Goal: Task Accomplishment & Management: Use online tool/utility

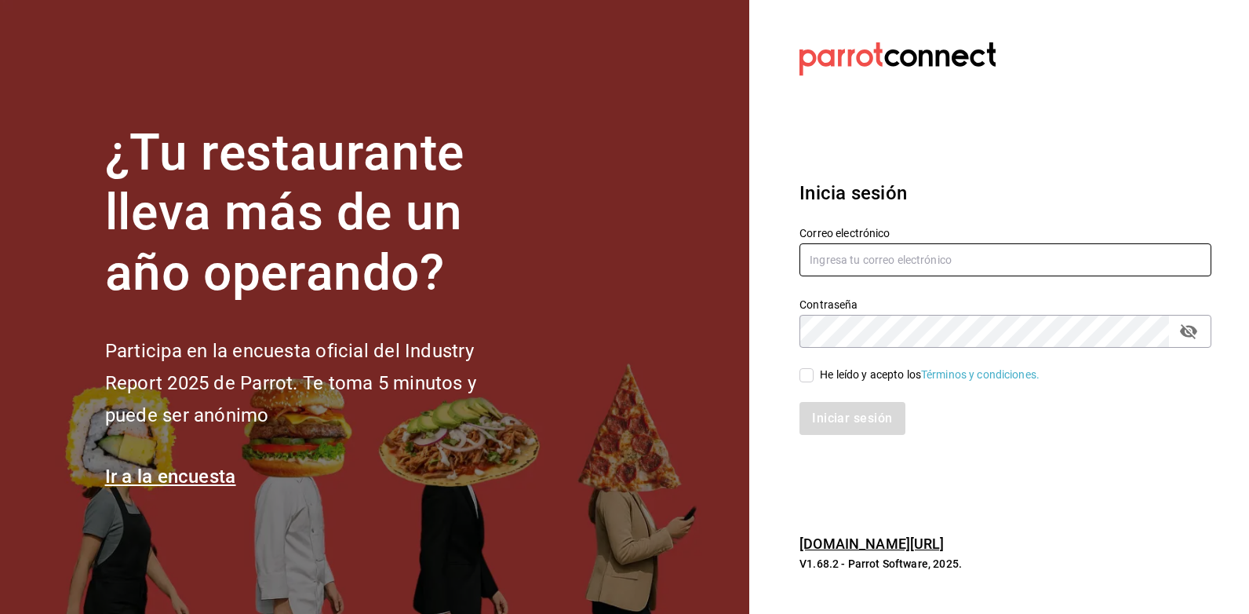
drag, startPoint x: 911, startPoint y: 264, endPoint x: 927, endPoint y: 245, distance: 24.5
click at [911, 263] on input "text" at bounding box center [1005, 259] width 412 height 33
type input "[EMAIL_ADDRESS][PERSON_NAME][DOMAIN_NAME]"
type input "[EMAIL_ADDRESS][DOMAIN_NAME]"
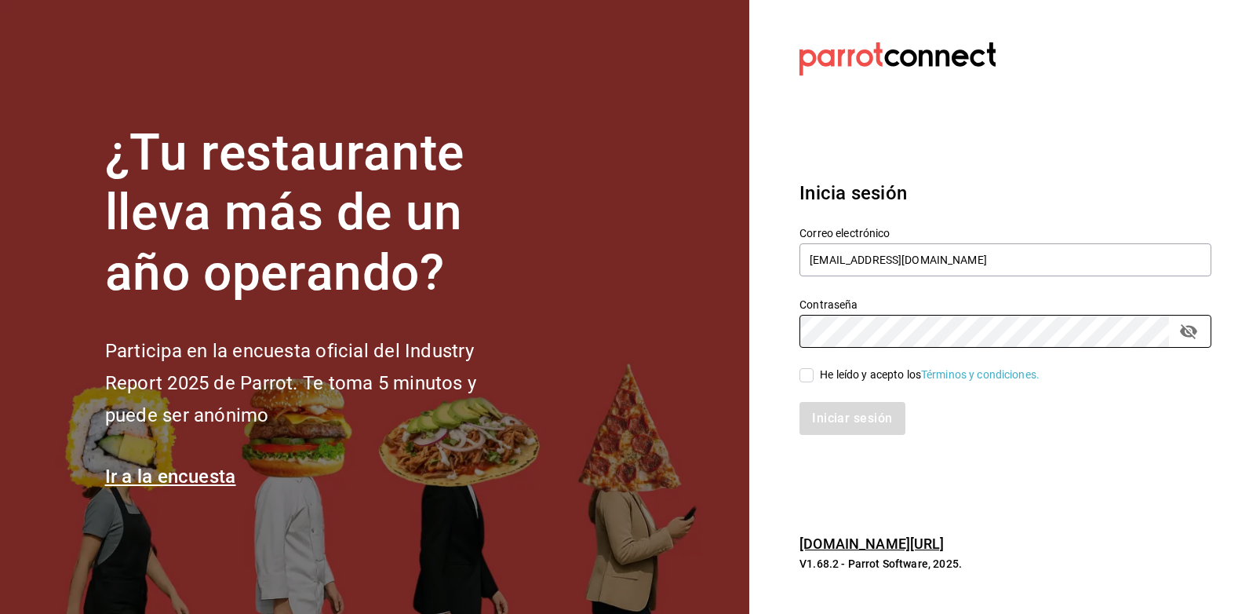
click at [866, 370] on div "He leído y acepto los Términos y condiciones." at bounding box center [930, 374] width 220 height 16
click at [814, 370] on input "He leído y acepto los Términos y condiciones." at bounding box center [806, 375] width 14 height 14
checkbox input "true"
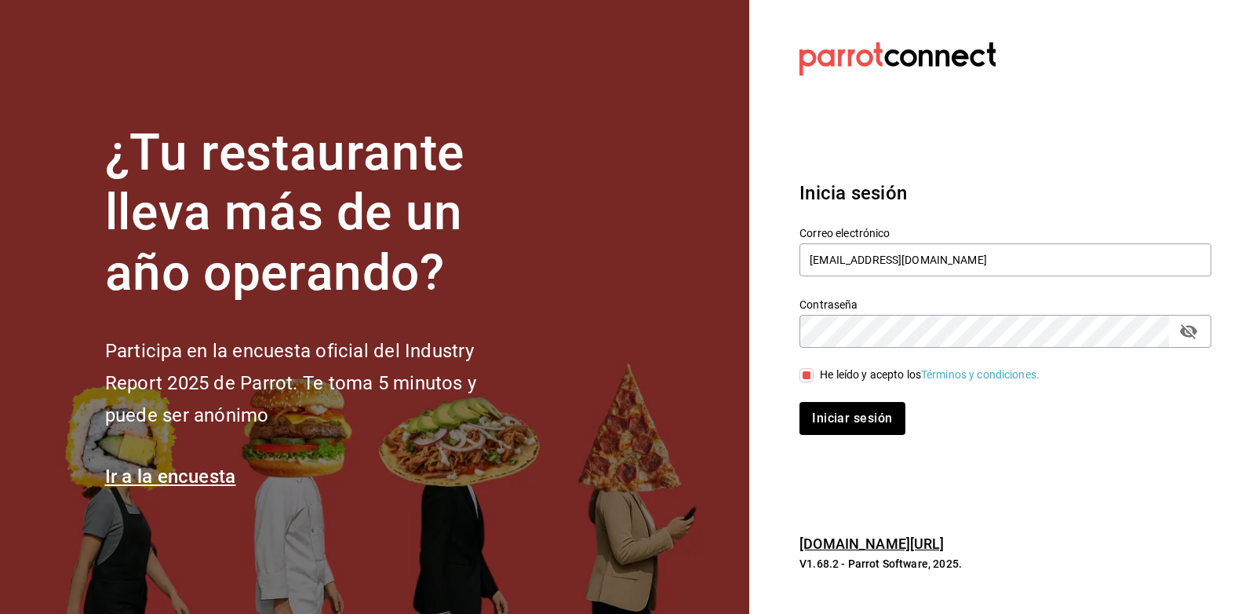
click at [861, 438] on div "Inicia sesión Correo electrónico [EMAIL_ADDRESS][DOMAIN_NAME] Contraseña Contra…" at bounding box center [1005, 307] width 412 height 294
drag, startPoint x: 862, startPoint y: 429, endPoint x: 893, endPoint y: 441, distance: 32.8
click at [869, 432] on button "Iniciar sesión" at bounding box center [852, 418] width 107 height 33
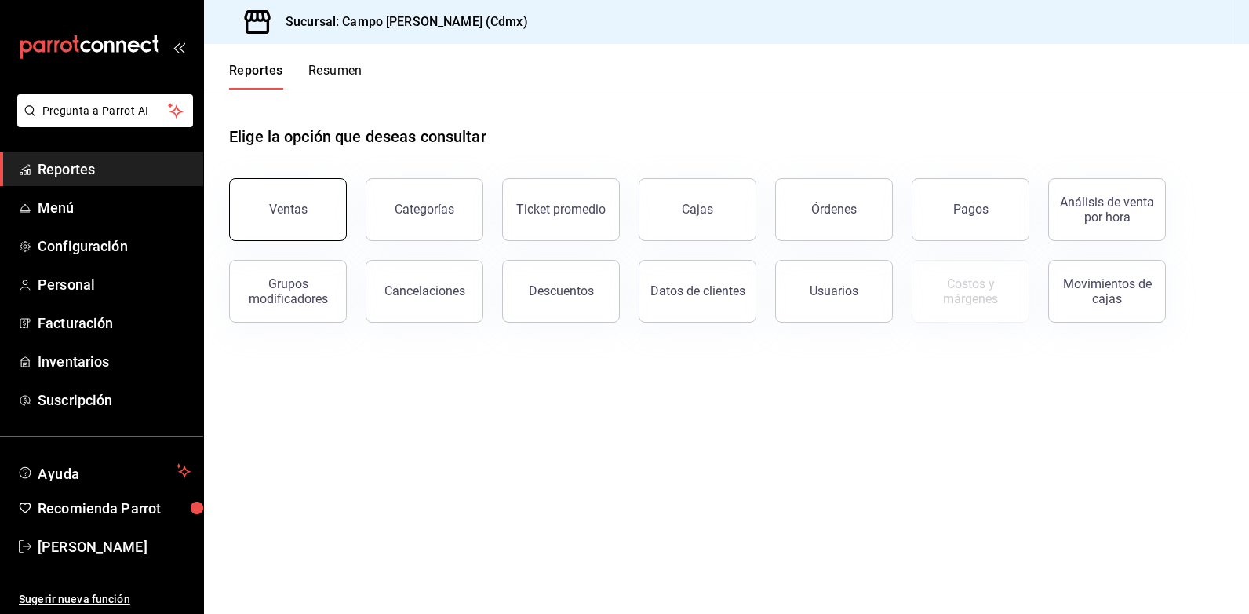
click at [297, 216] on div "Ventas" at bounding box center [288, 209] width 38 height 15
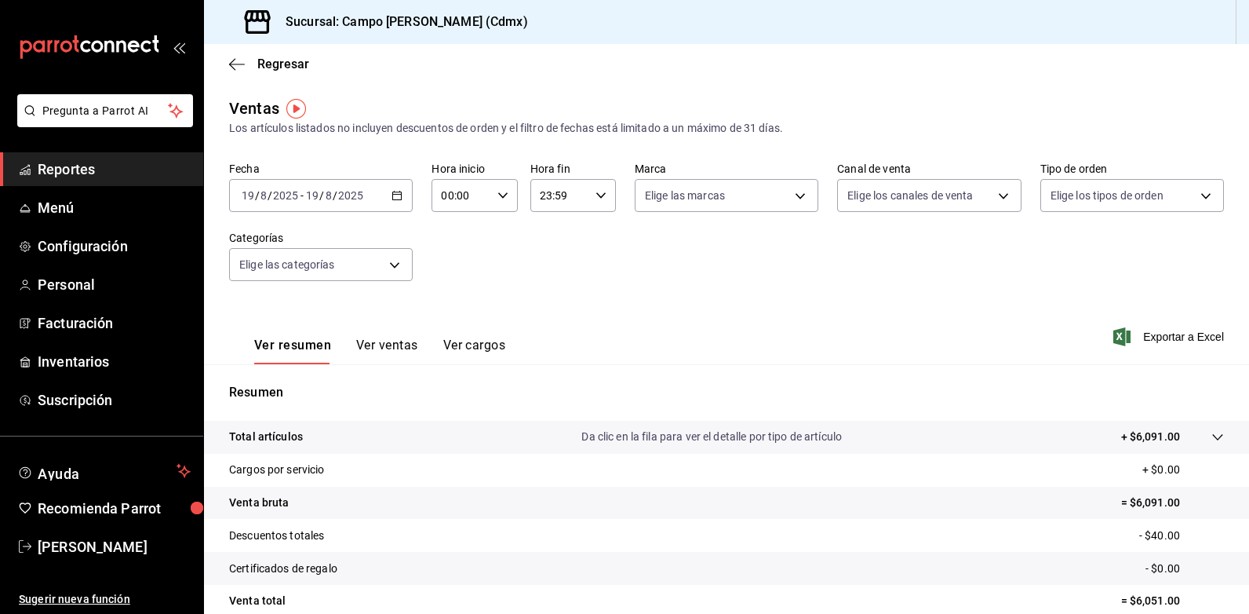
click at [396, 198] on icon "button" at bounding box center [396, 195] width 11 height 11
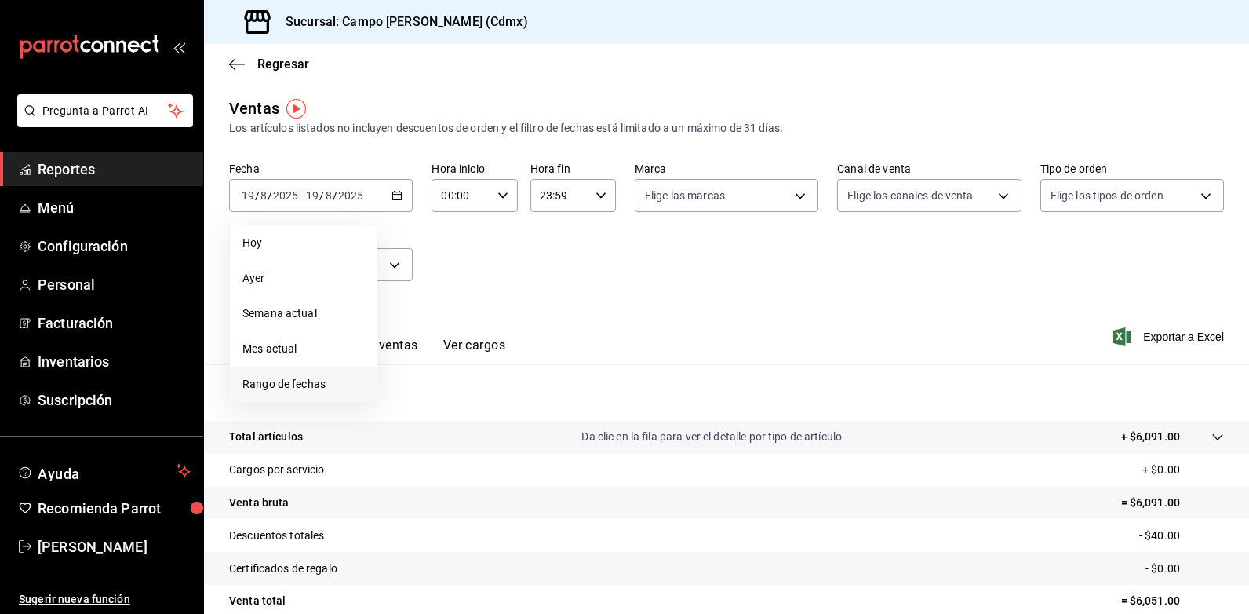
click at [286, 384] on span "Rango de fechas" at bounding box center [303, 384] width 122 height 16
click at [549, 251] on icon "button" at bounding box center [549, 252] width 5 height 9
click at [552, 253] on icon "button" at bounding box center [550, 252] width 19 height 19
click at [519, 439] on abbr "30" at bounding box center [521, 437] width 10 height 11
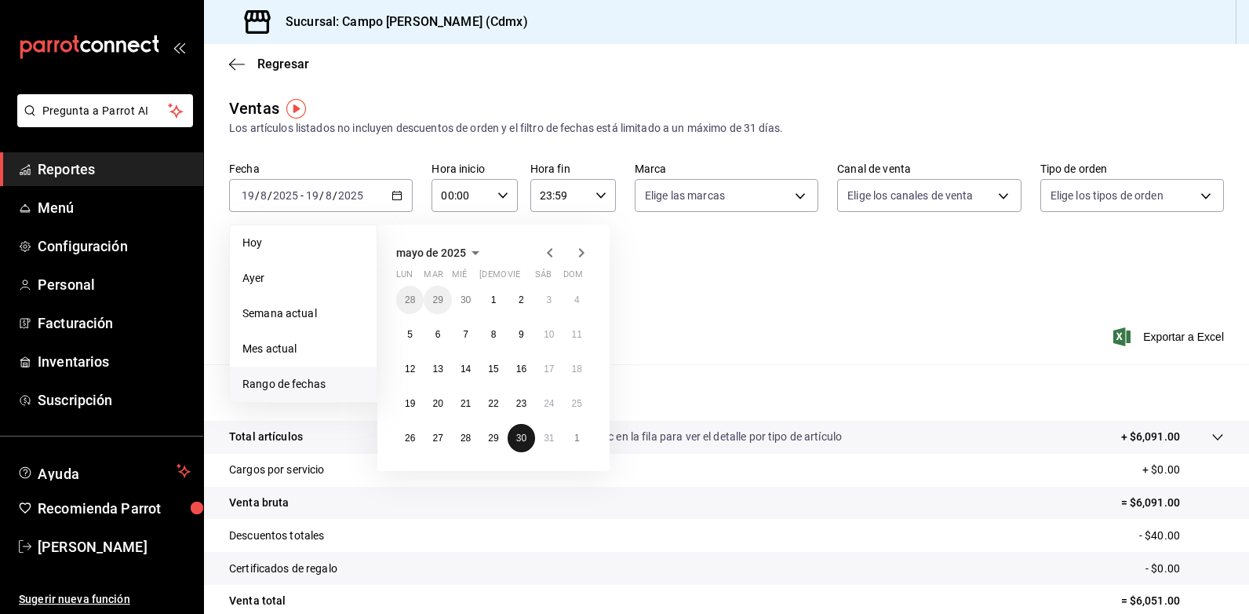
click at [519, 439] on abbr "30" at bounding box center [521, 437] width 10 height 11
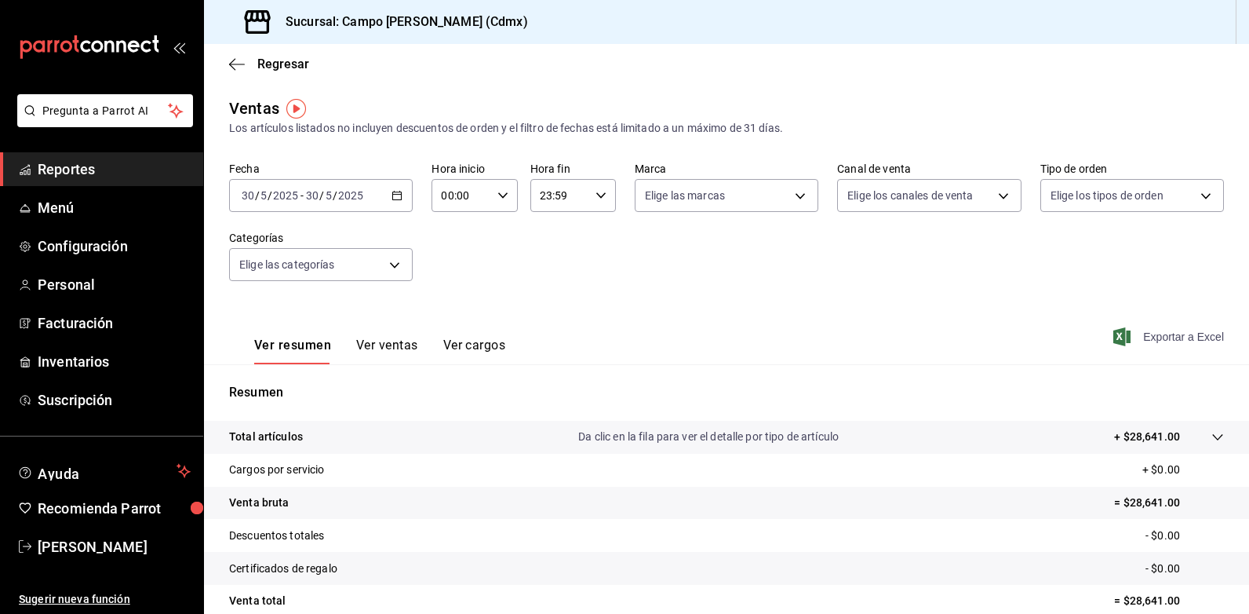
click at [1158, 330] on span "Exportar a Excel" at bounding box center [1169, 336] width 107 height 19
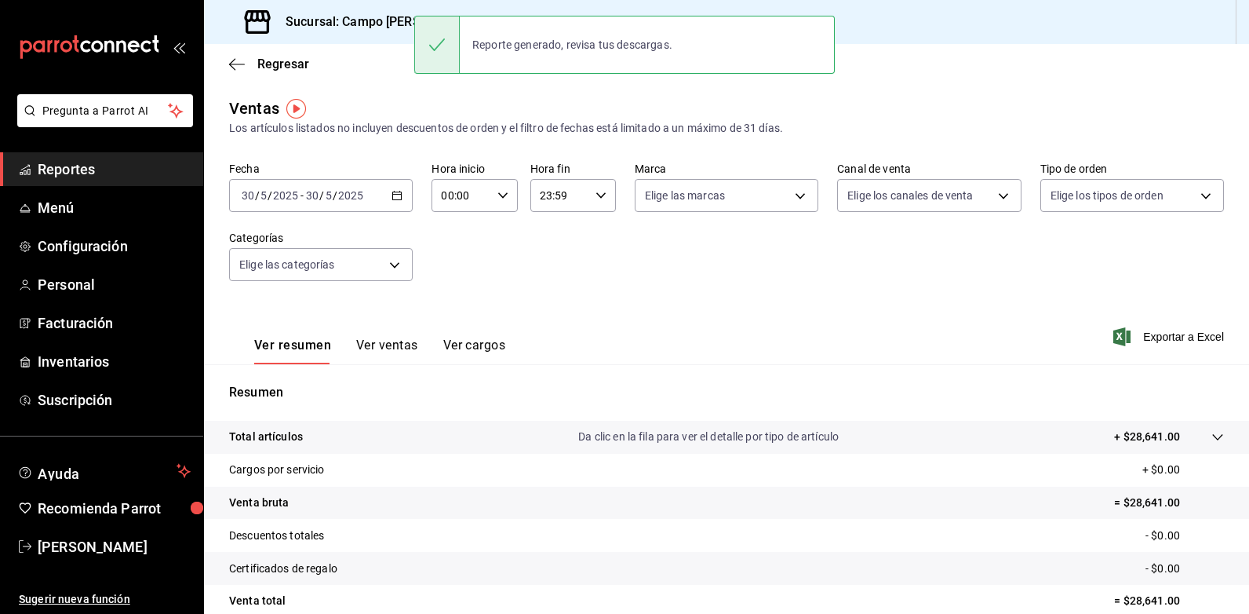
click at [657, 264] on div "Fecha 2025-05-30 30 / 5 / 2025 - 2025-05-30 30 / 5 / 2025 Hora inicio 00:00 Hor…" at bounding box center [726, 231] width 995 height 138
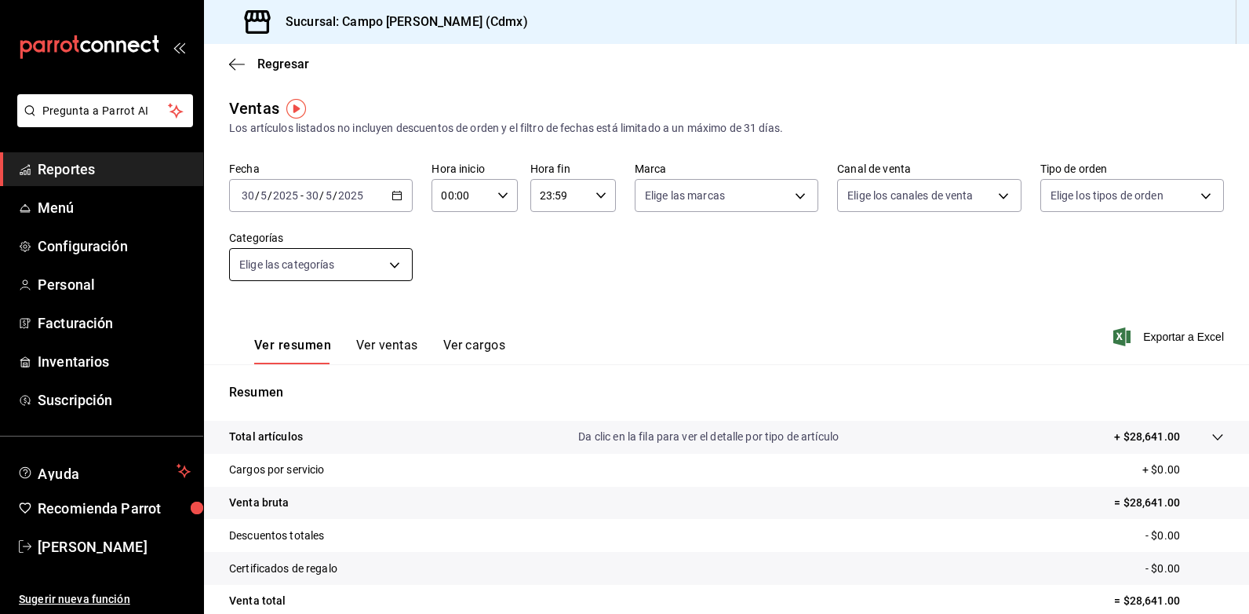
click at [395, 269] on body "Pregunta a Parrot AI Reportes Menú Configuración Personal Facturación Inventari…" at bounding box center [624, 307] width 1249 height 614
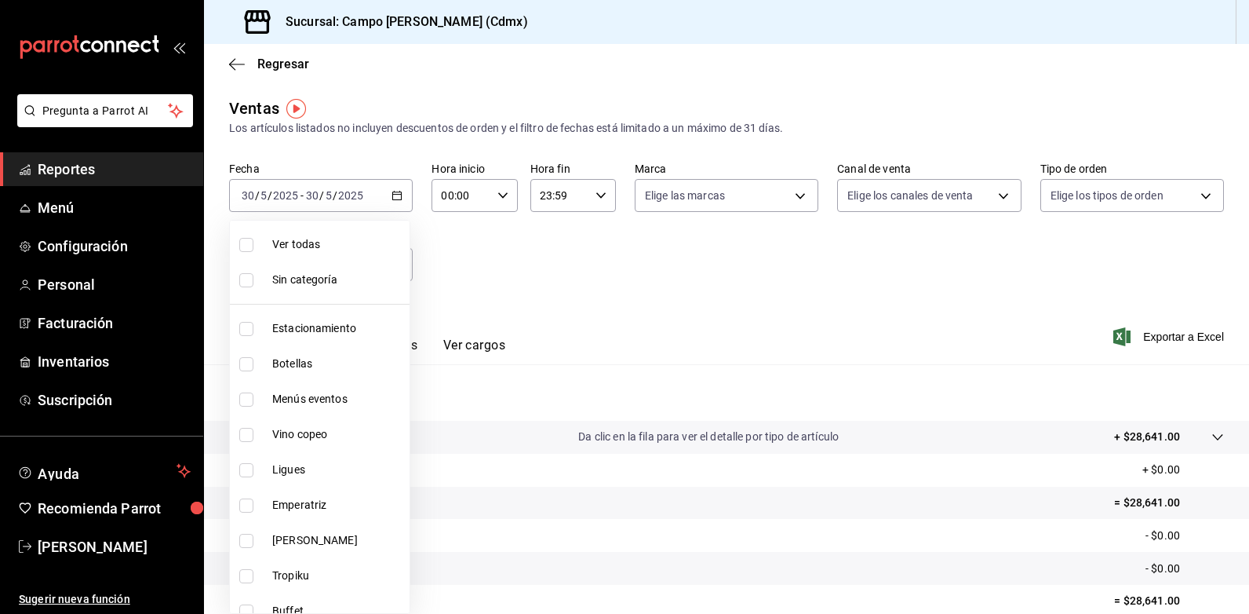
scroll to position [157, 0]
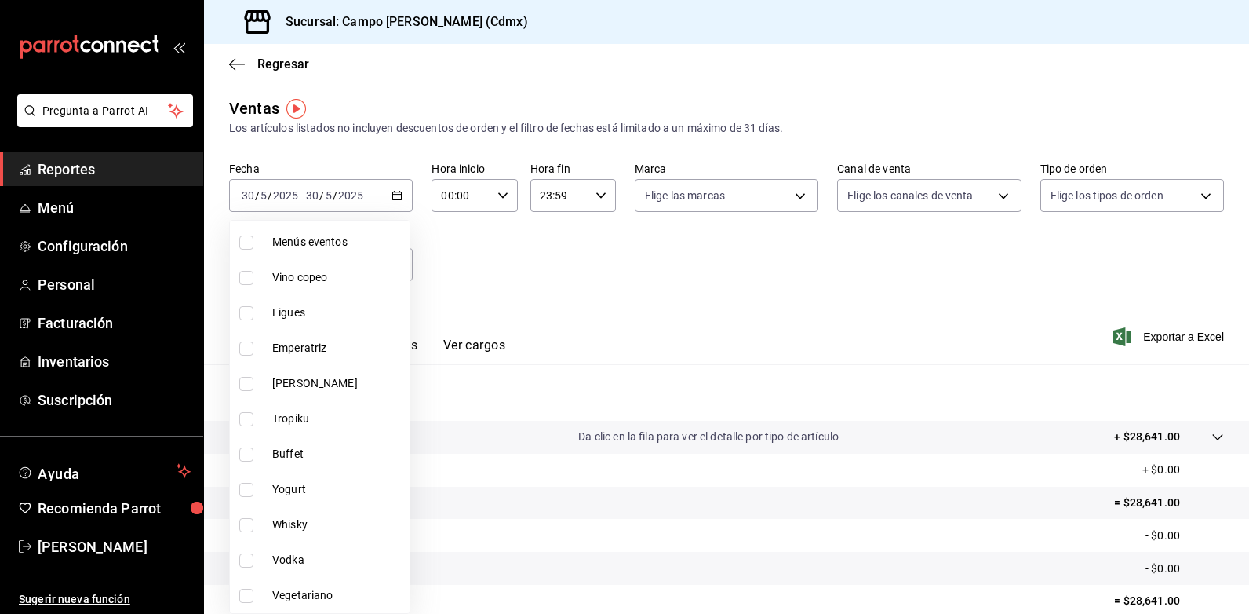
click at [308, 356] on li "Emperatriz" at bounding box center [320, 347] width 180 height 35
type input "bb06f4f0-2d4d-44ef-9788-7b6540ce66bb"
checkbox input "true"
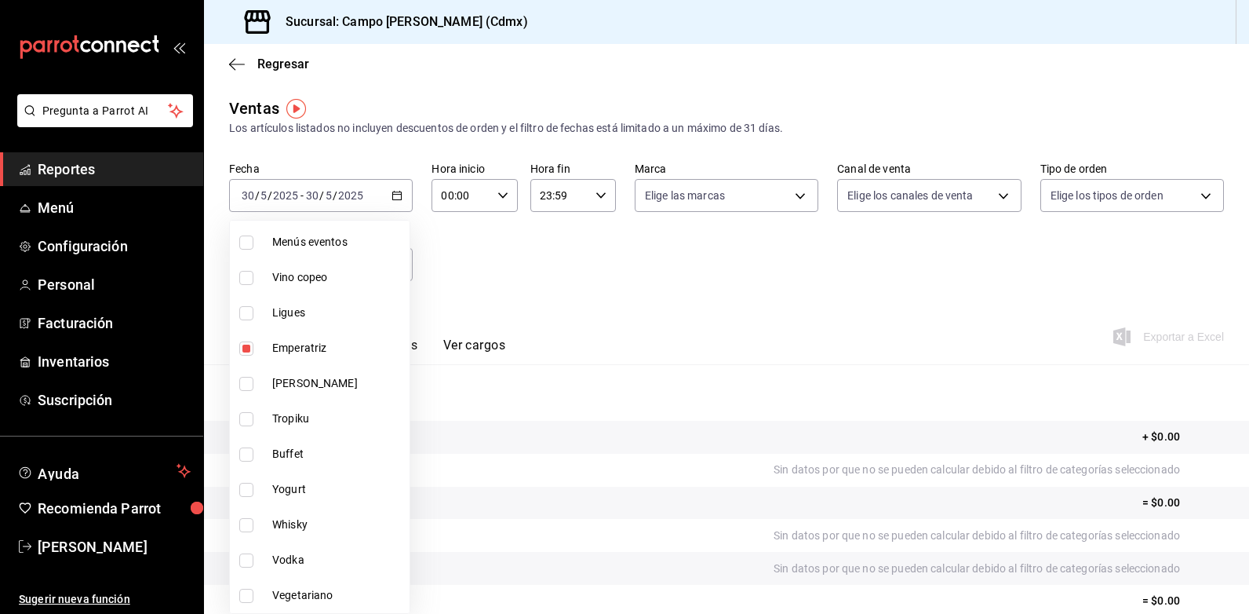
click at [606, 297] on div at bounding box center [624, 307] width 1249 height 614
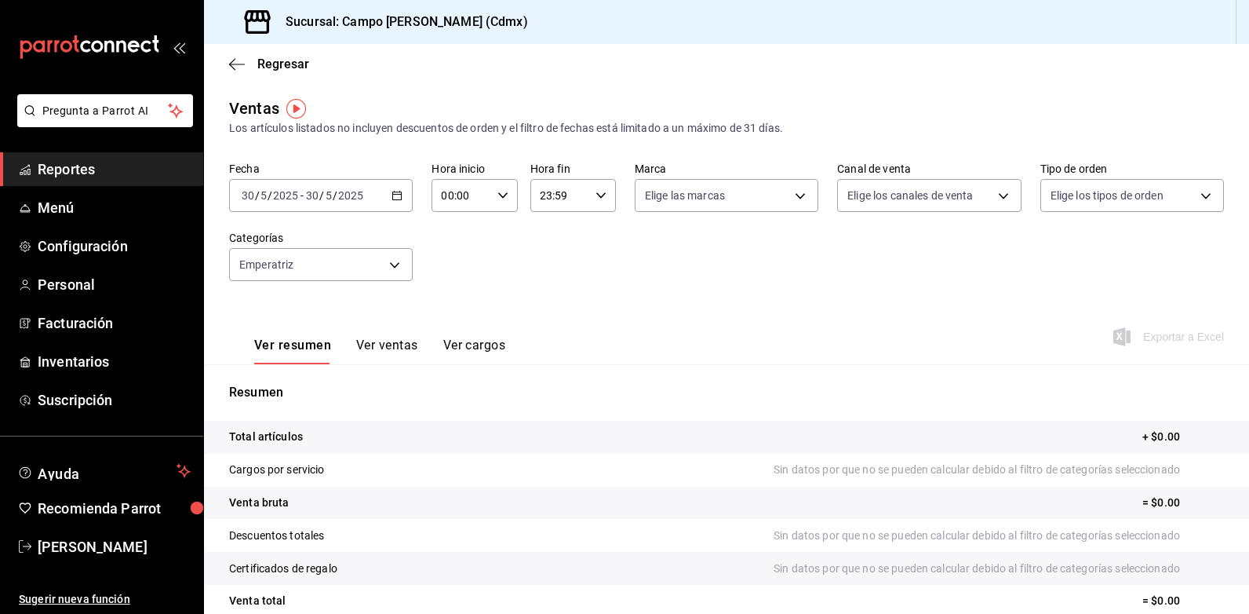
click at [395, 199] on \(Stroke\) "button" at bounding box center [396, 195] width 9 height 9
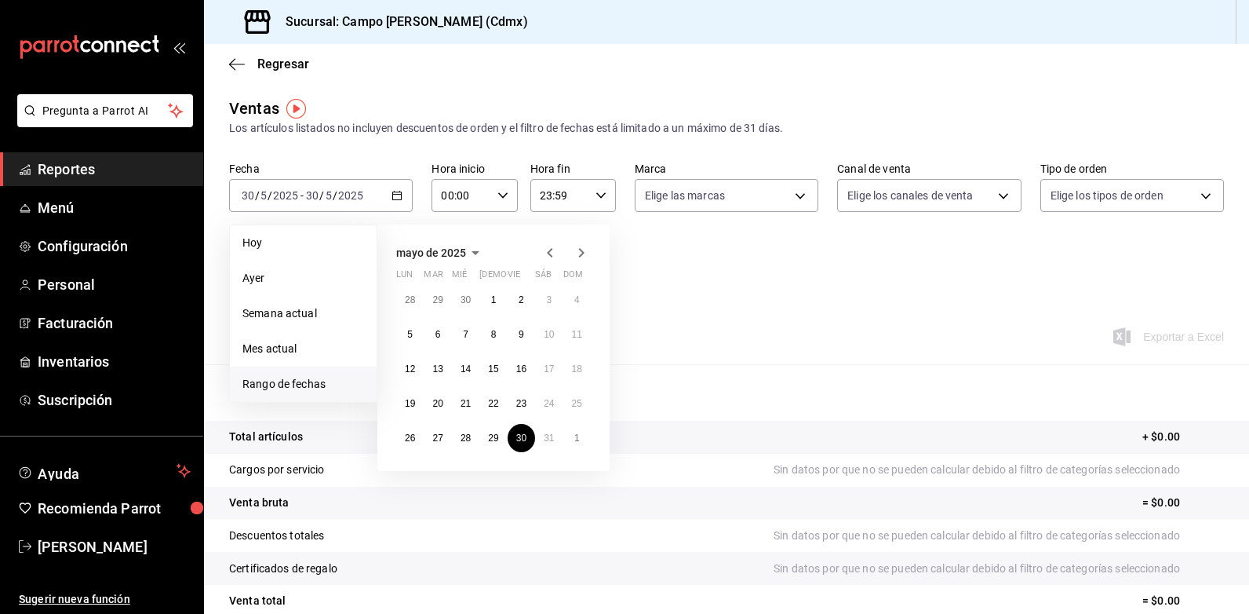
click at [583, 257] on icon "button" at bounding box center [581, 252] width 19 height 19
click at [442, 402] on abbr "19" at bounding box center [437, 403] width 10 height 11
click at [286, 383] on span "Rango de fechas" at bounding box center [303, 384] width 122 height 16
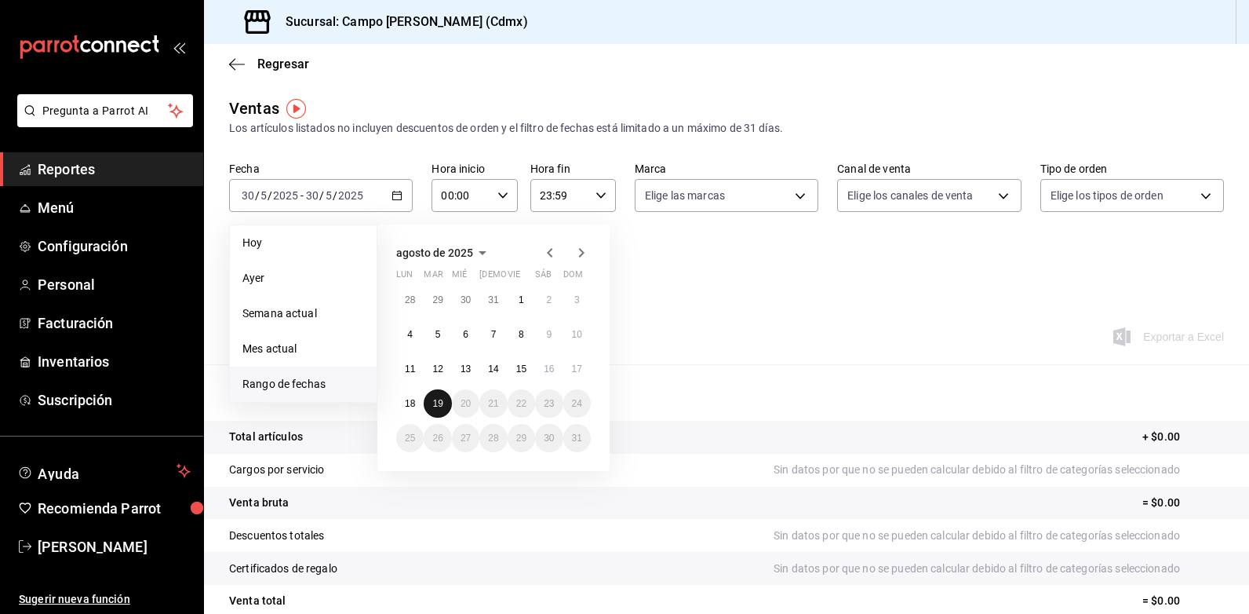
click at [442, 403] on abbr "19" at bounding box center [437, 403] width 10 height 11
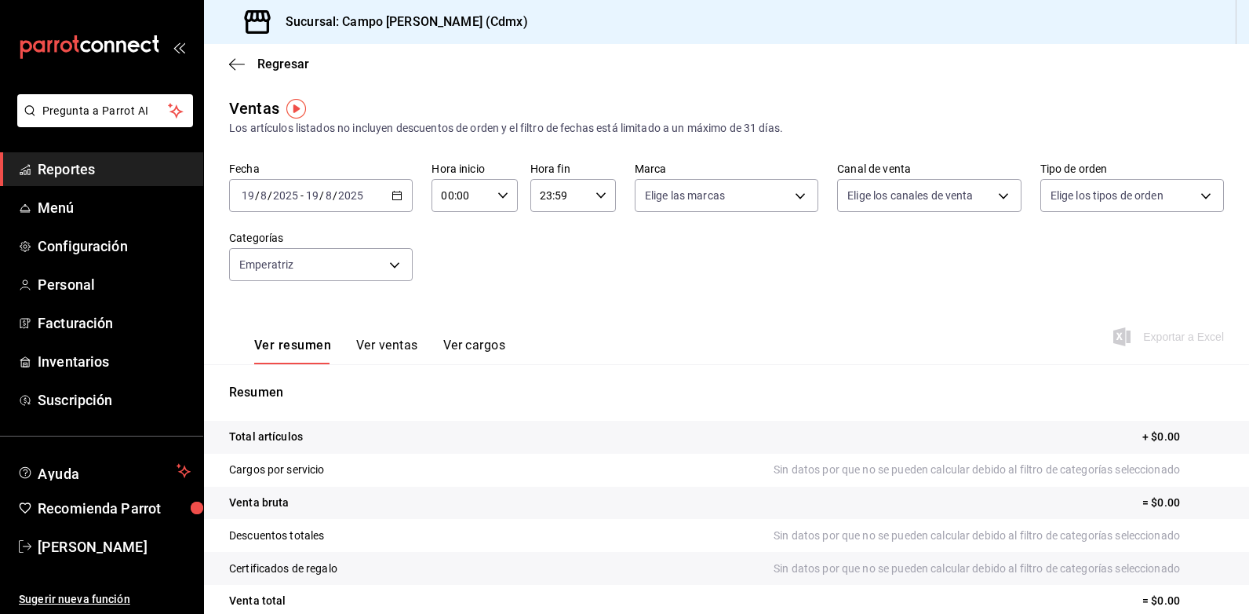
click at [402, 202] on div "2025-08-19 19 / 8 / 2025 - 2025-08-19 19 / 8 / 2025" at bounding box center [321, 195] width 184 height 33
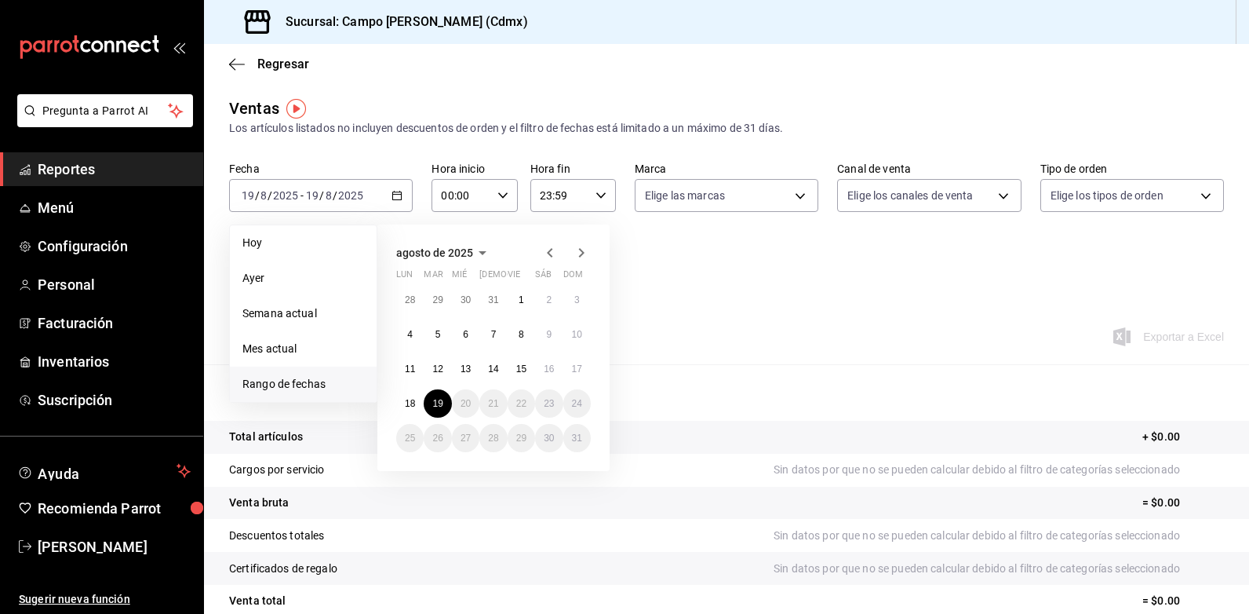
click at [548, 252] on icon "button" at bounding box center [549, 252] width 5 height 9
click at [522, 439] on abbr "30" at bounding box center [521, 437] width 10 height 11
click at [580, 257] on icon "button" at bounding box center [581, 252] width 5 height 9
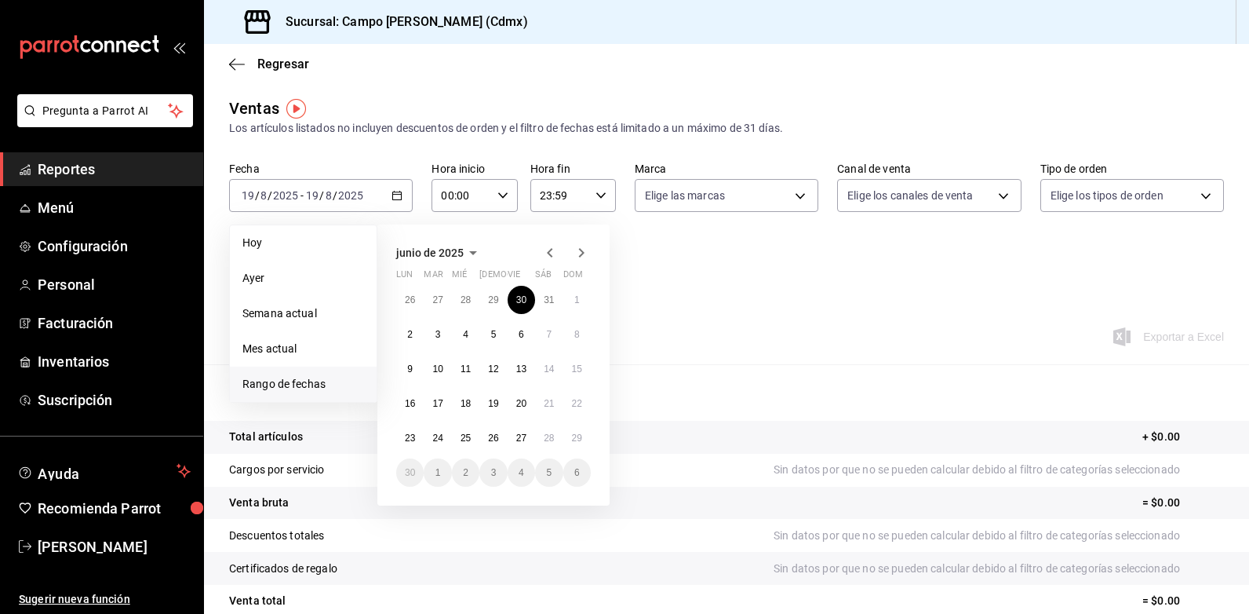
click at [580, 257] on icon "button" at bounding box center [581, 252] width 5 height 9
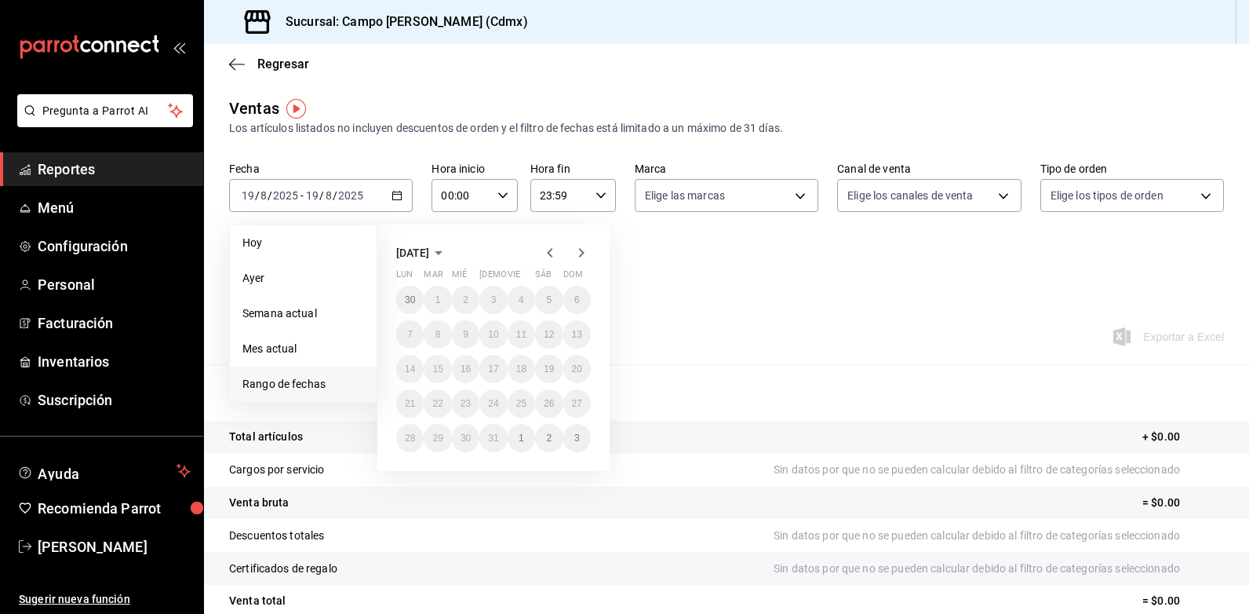
click at [580, 257] on icon "button" at bounding box center [581, 252] width 5 height 9
click at [550, 252] on icon "button" at bounding box center [550, 252] width 19 height 19
click at [582, 257] on icon "button" at bounding box center [581, 252] width 19 height 19
click at [305, 386] on span "Rango de fechas" at bounding box center [303, 384] width 122 height 16
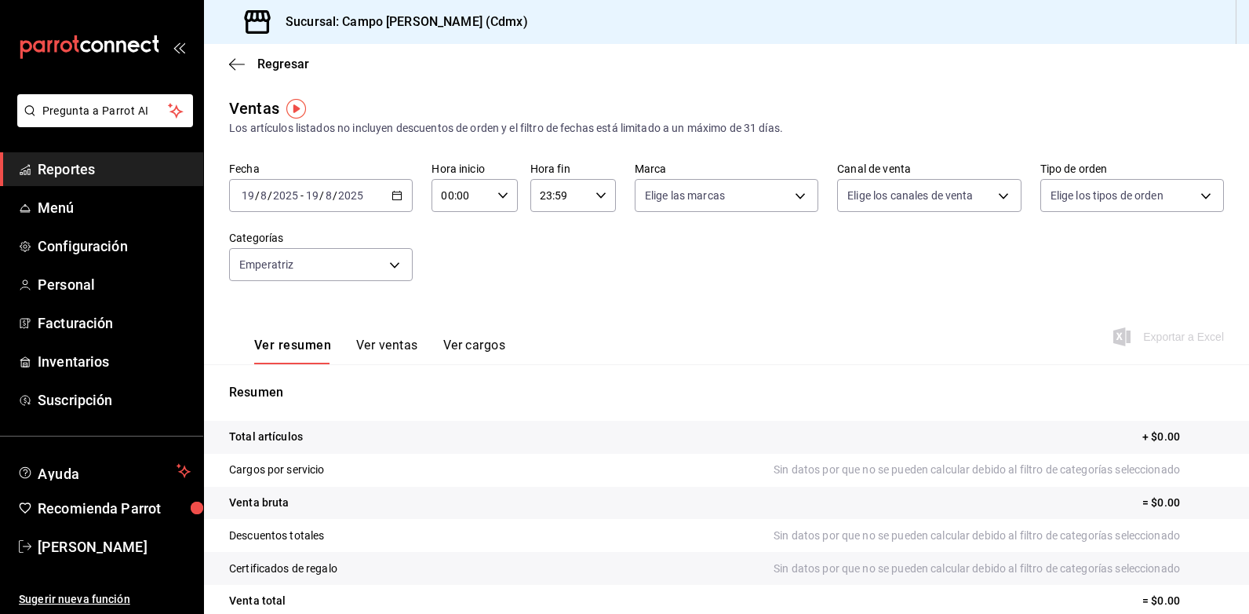
click at [397, 203] on div "2025-08-19 19 / 8 / 2025 - 2025-08-19 19 / 8 / 2025" at bounding box center [321, 195] width 184 height 33
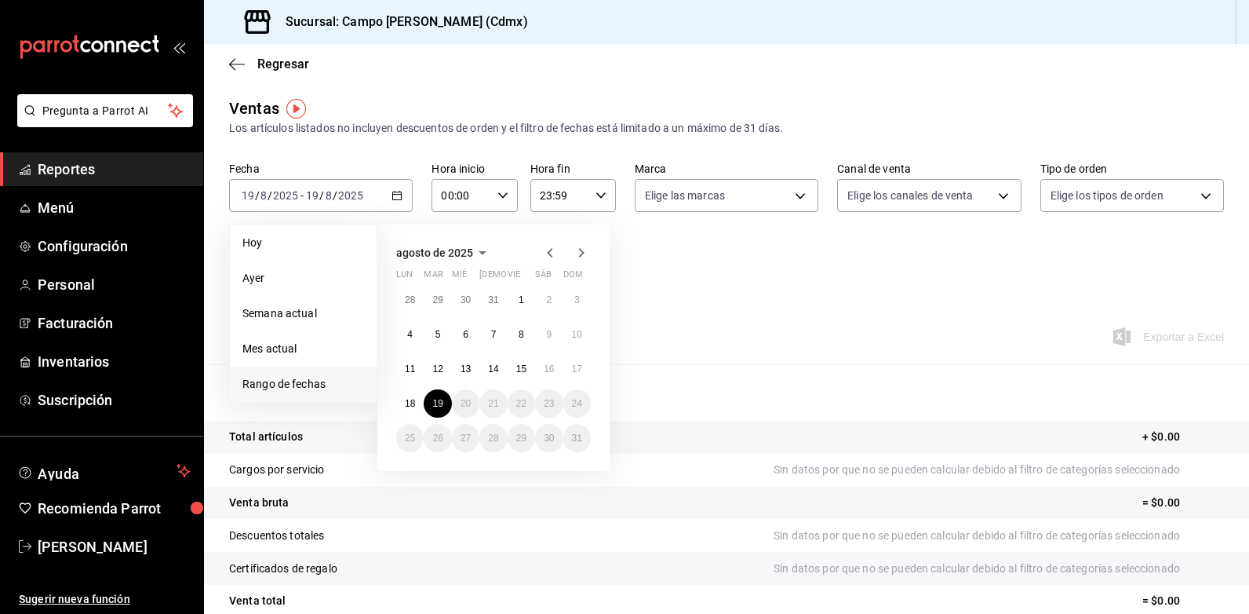
click at [551, 253] on icon "button" at bounding box center [550, 252] width 19 height 19
click at [522, 436] on abbr "30" at bounding box center [521, 437] width 10 height 11
click at [519, 438] on abbr "30" at bounding box center [521, 437] width 10 height 11
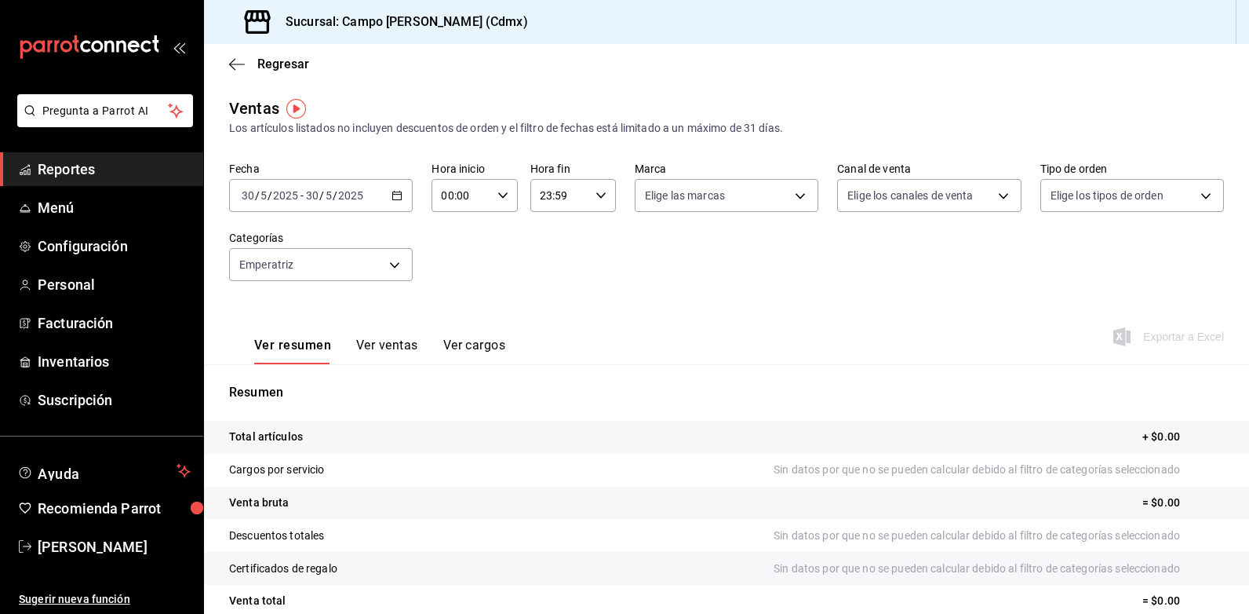
click at [399, 200] on \(Stroke\) "button" at bounding box center [396, 195] width 9 height 9
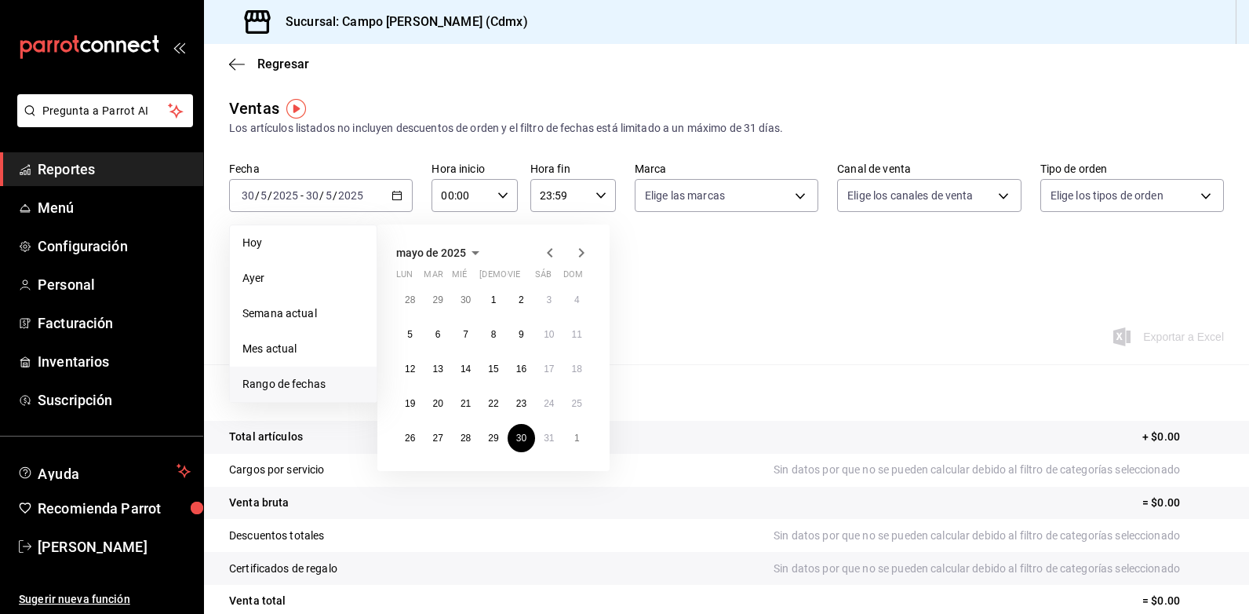
click at [475, 257] on icon "button" at bounding box center [475, 252] width 19 height 19
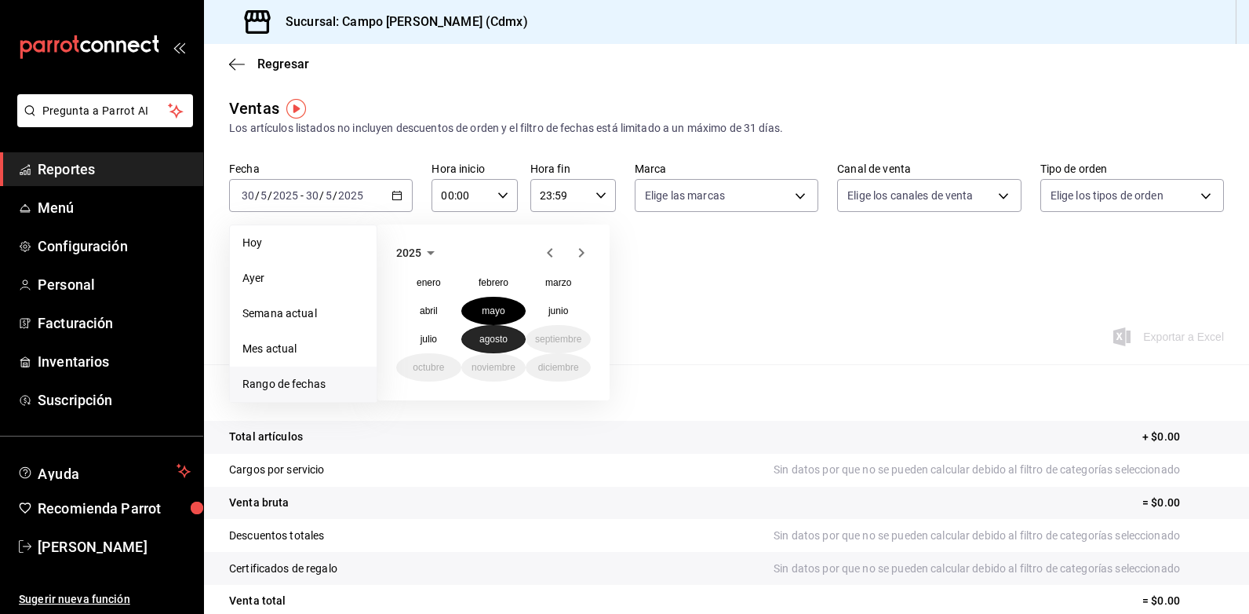
click at [497, 342] on abbr "agosto" at bounding box center [493, 338] width 28 height 11
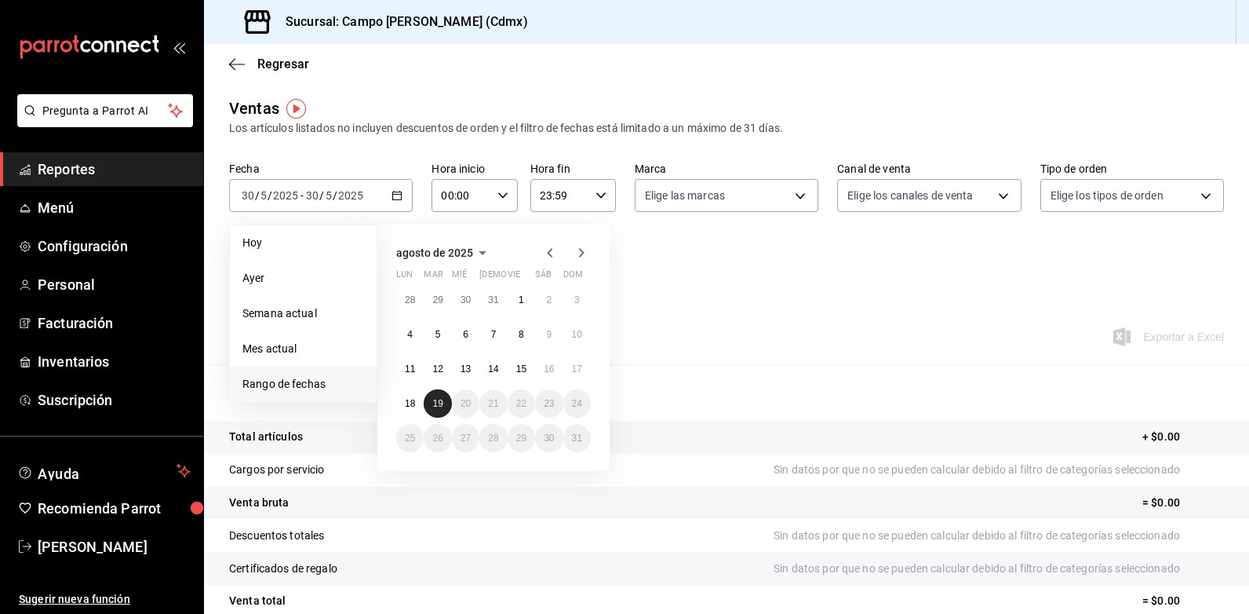
click at [437, 402] on abbr "19" at bounding box center [437, 403] width 10 height 11
click at [450, 400] on button "19" at bounding box center [437, 403] width 27 height 28
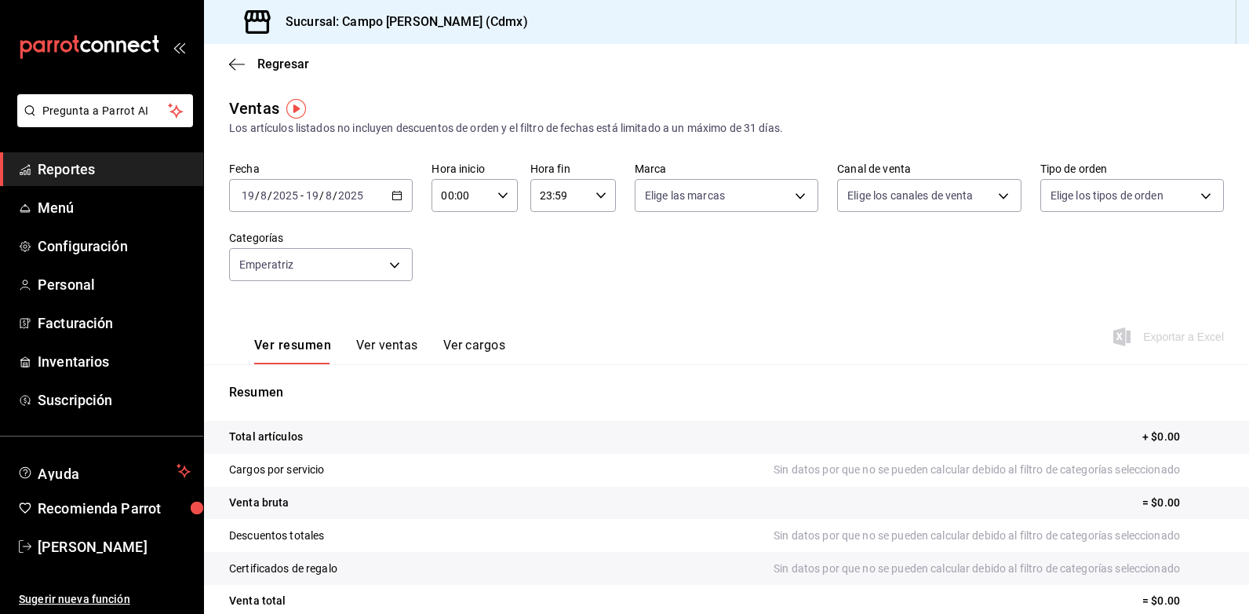
click at [391, 196] on icon "button" at bounding box center [396, 195] width 11 height 11
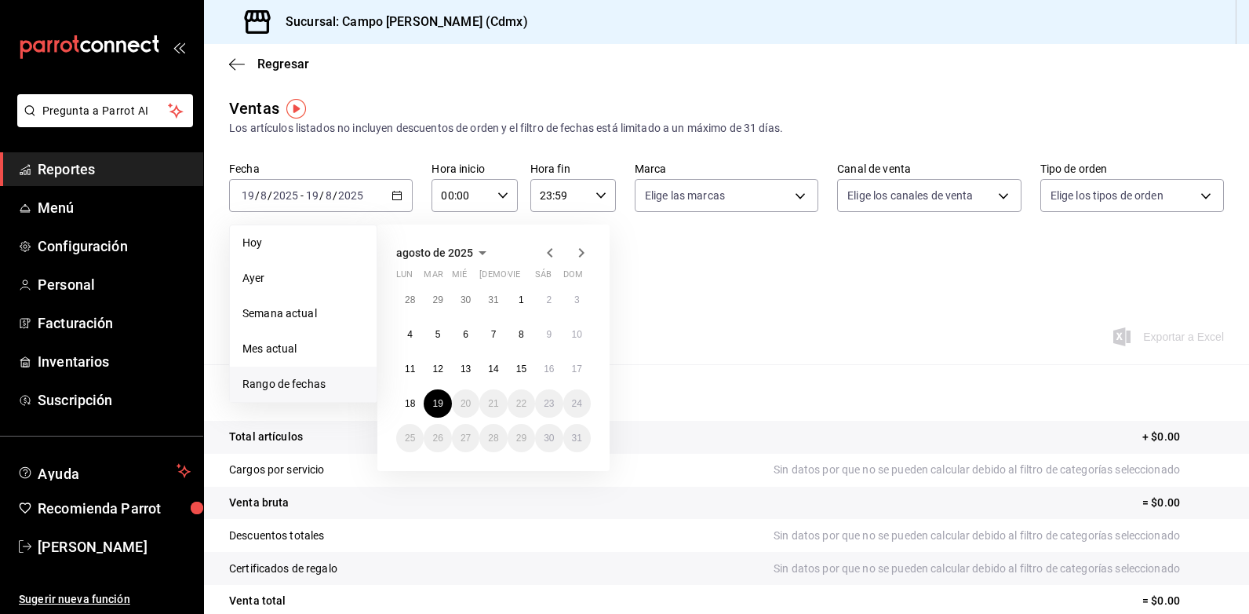
click at [543, 250] on icon "button" at bounding box center [550, 252] width 19 height 19
click at [585, 255] on icon "button" at bounding box center [581, 252] width 19 height 19
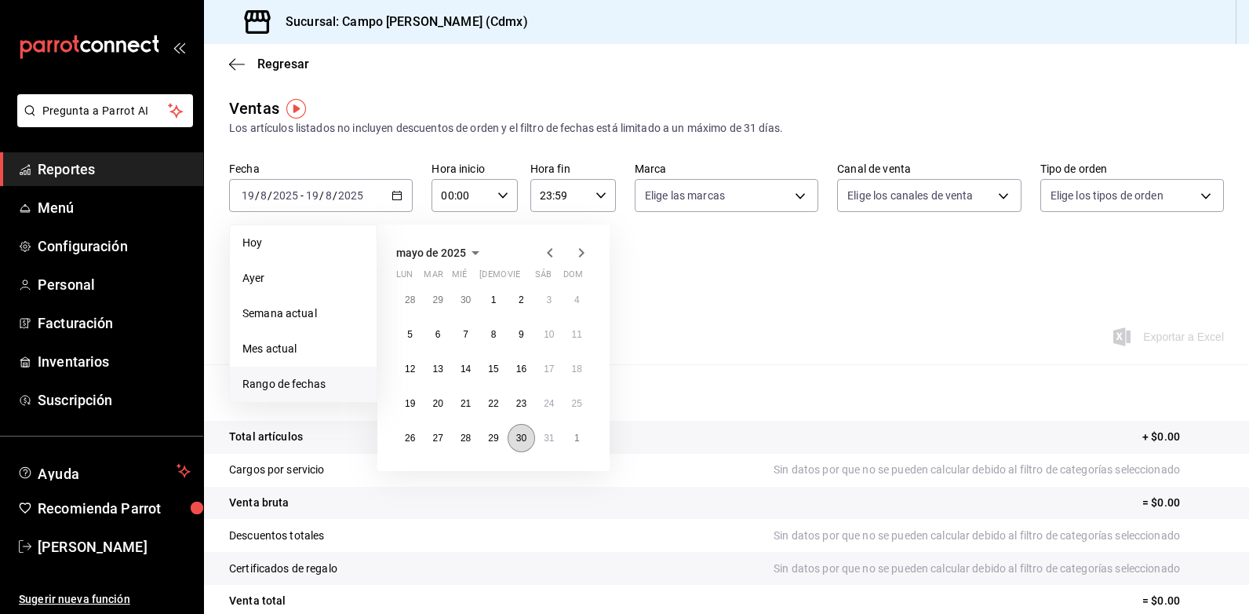
click at [517, 442] on abbr "30" at bounding box center [521, 437] width 10 height 11
click at [517, 438] on abbr "30" at bounding box center [521, 437] width 10 height 11
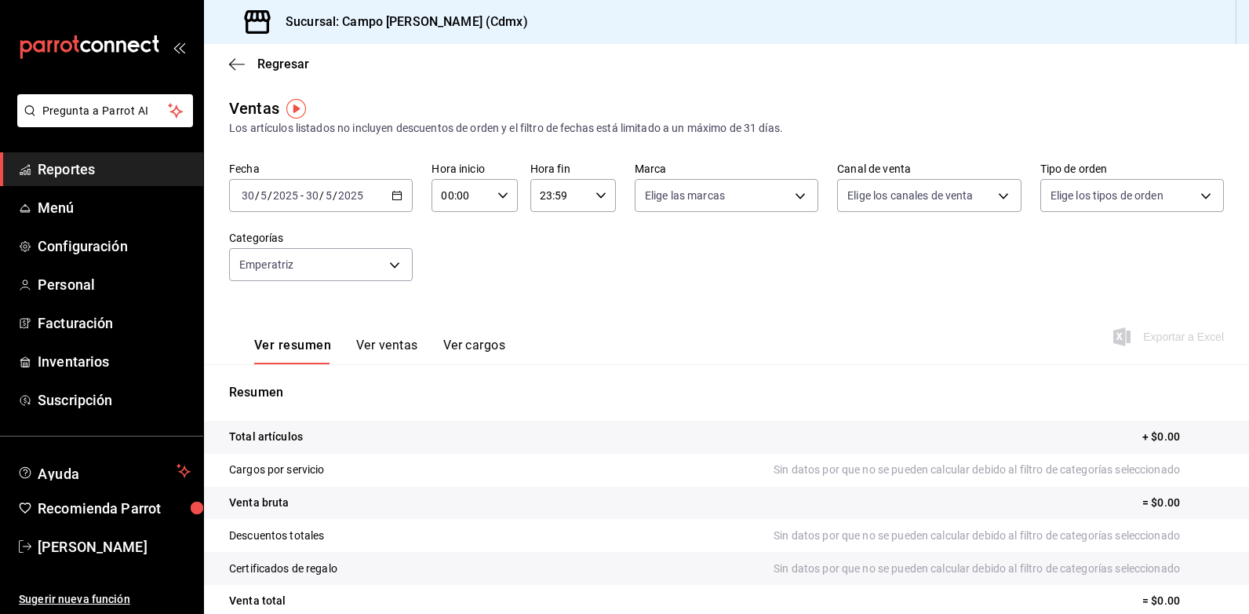
click at [395, 200] on \(Stroke\) "button" at bounding box center [396, 195] width 9 height 9
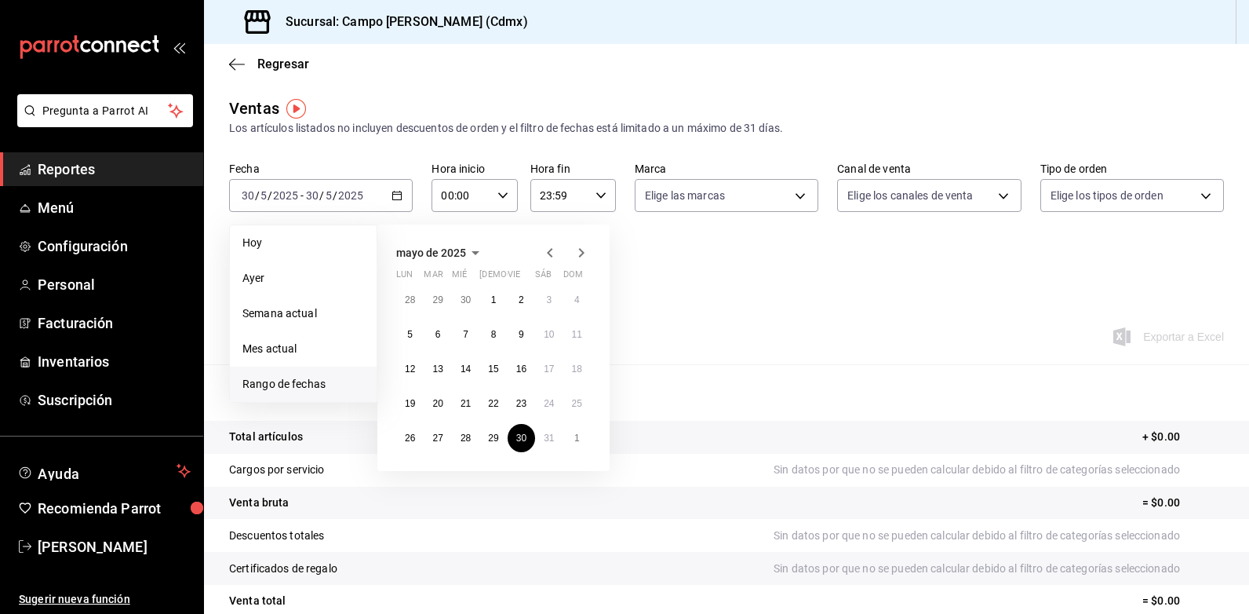
click at [576, 251] on icon "button" at bounding box center [581, 252] width 19 height 19
click at [556, 302] on button "31" at bounding box center [548, 300] width 27 height 28
click at [553, 435] on abbr "31" at bounding box center [549, 437] width 10 height 11
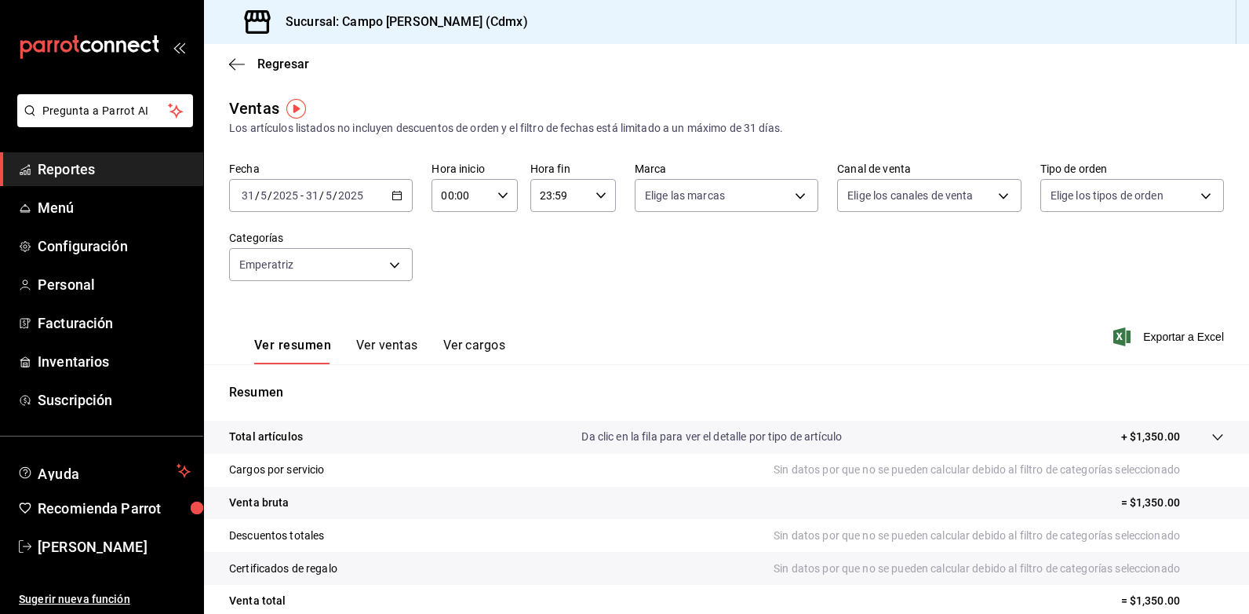
click at [392, 188] on div "2025-05-31 31 / 5 / 2025 - 2025-05-31 31 / 5 / 2025" at bounding box center [321, 195] width 184 height 33
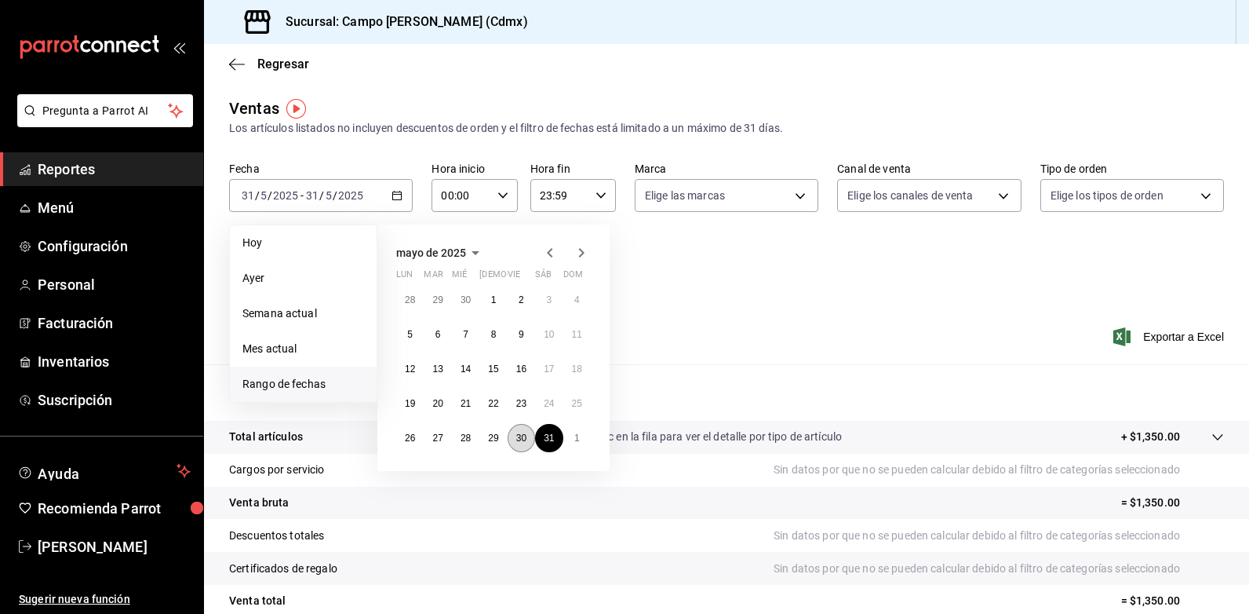
click at [525, 435] on abbr "30" at bounding box center [521, 437] width 10 height 11
click at [581, 251] on icon "button" at bounding box center [581, 252] width 19 height 19
click at [576, 443] on button "29" at bounding box center [576, 438] width 27 height 28
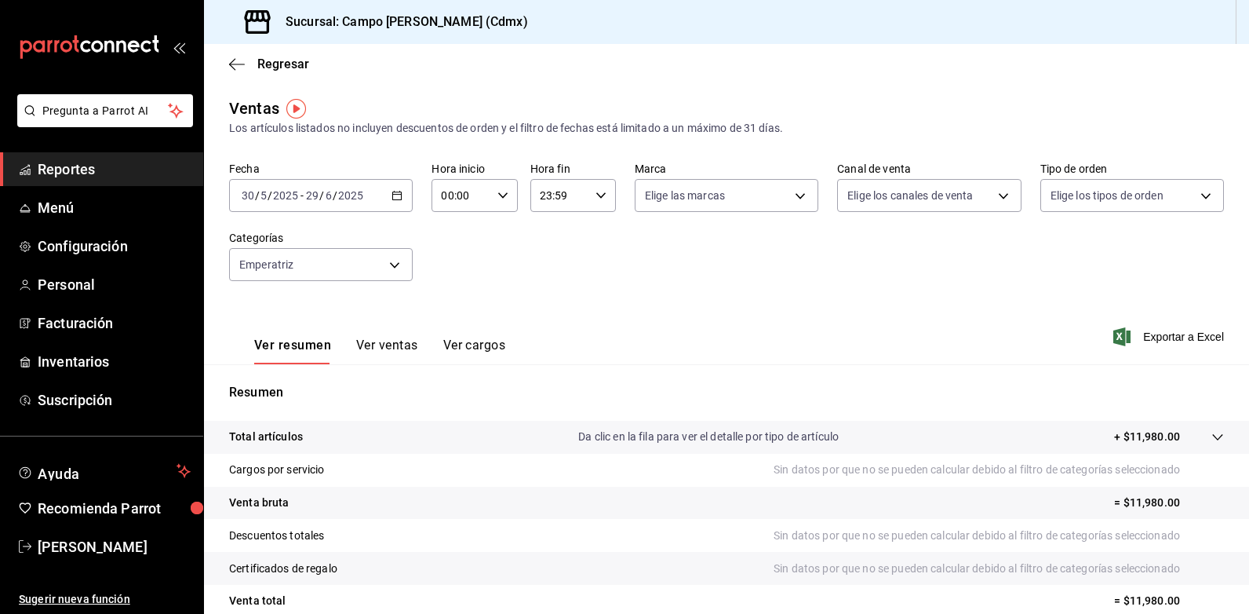
click at [397, 198] on icon "button" at bounding box center [396, 195] width 11 height 11
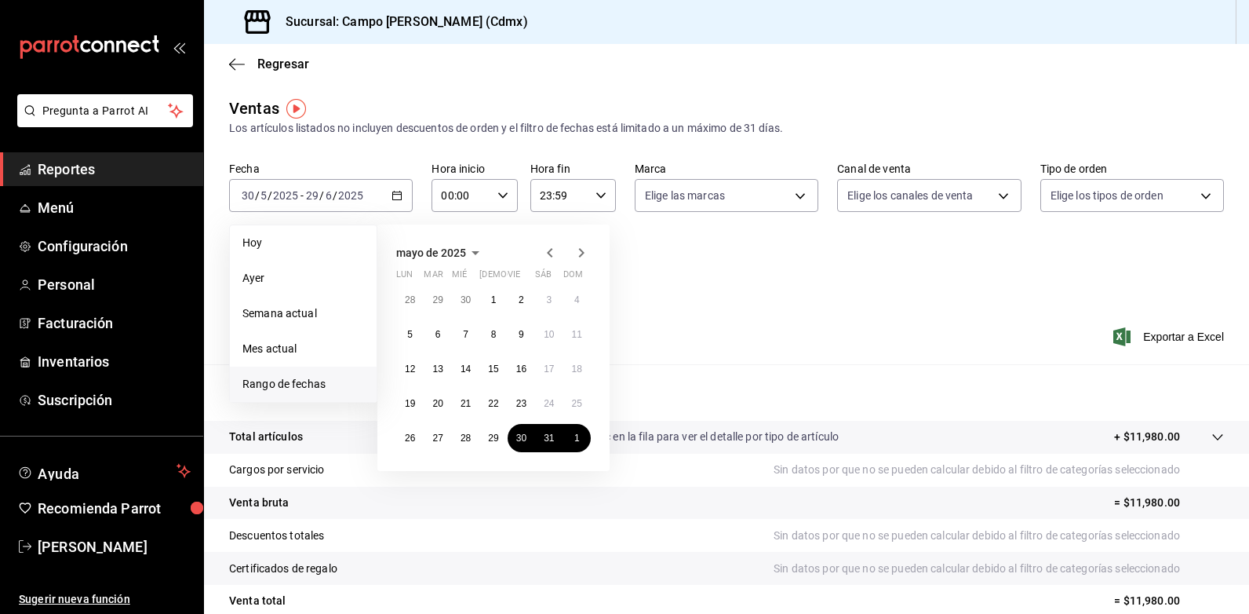
click at [582, 254] on icon "button" at bounding box center [581, 252] width 5 height 9
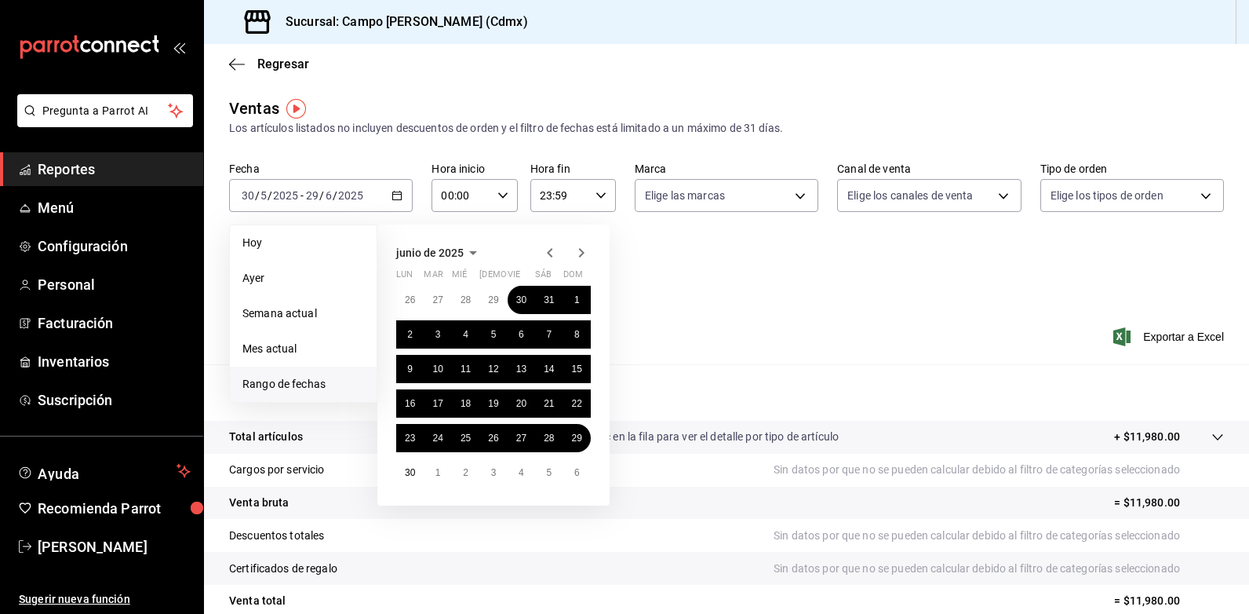
click at [582, 254] on icon "button" at bounding box center [581, 252] width 5 height 9
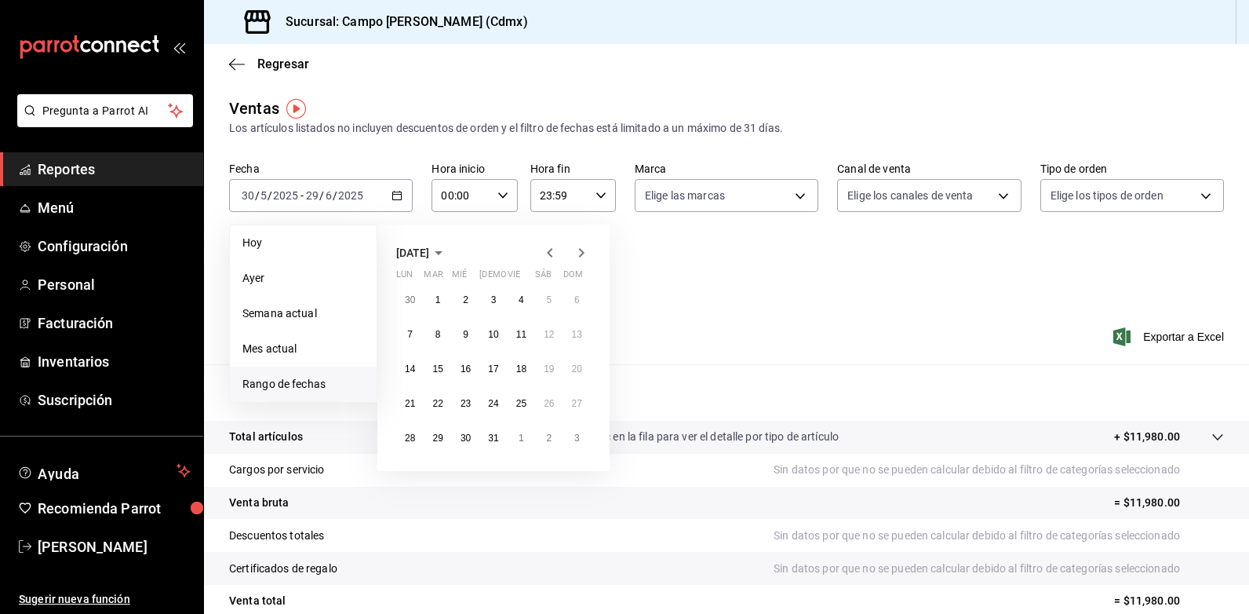
click at [543, 254] on icon "button" at bounding box center [550, 252] width 19 height 19
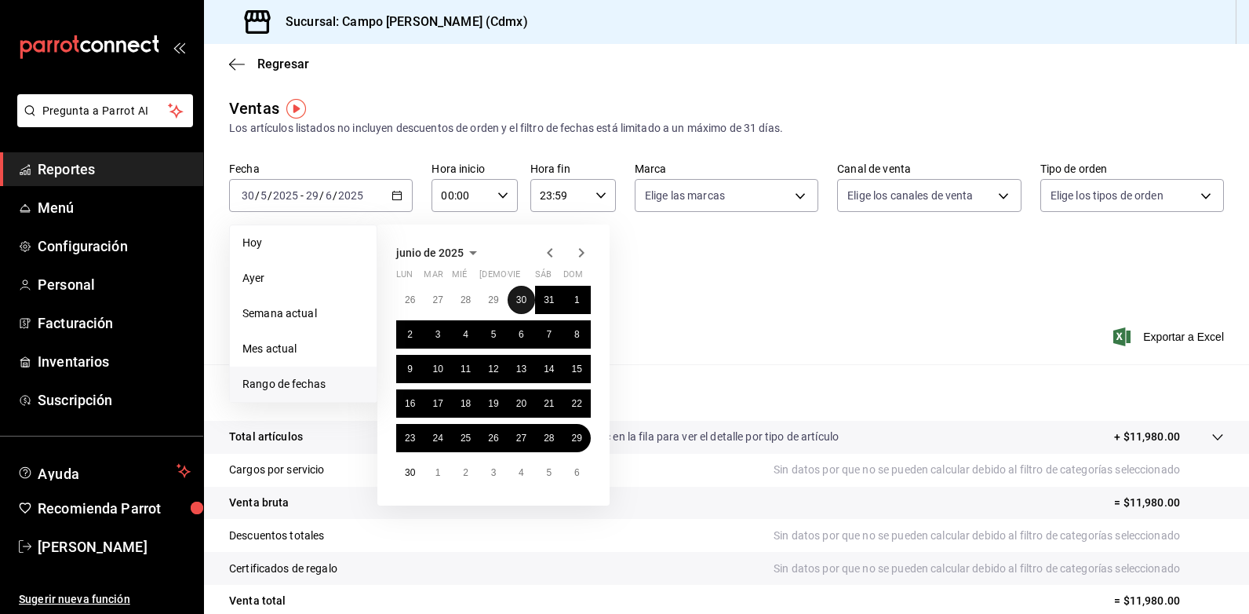
click at [523, 305] on button "30" at bounding box center [521, 300] width 27 height 28
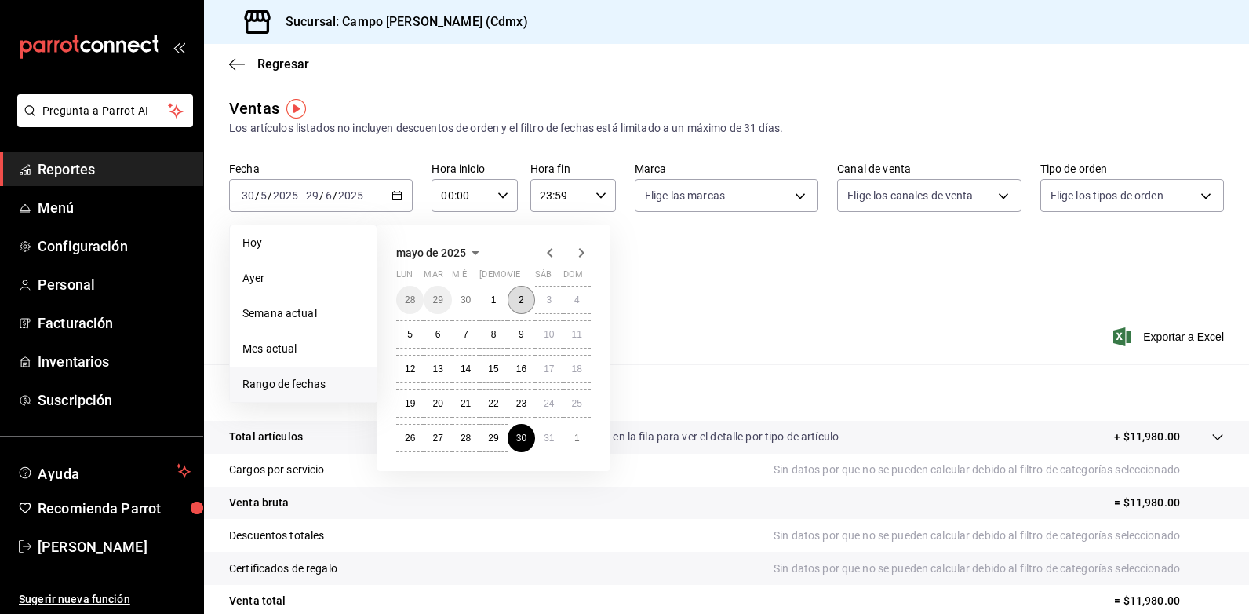
click at [523, 308] on button "2" at bounding box center [521, 300] width 27 height 28
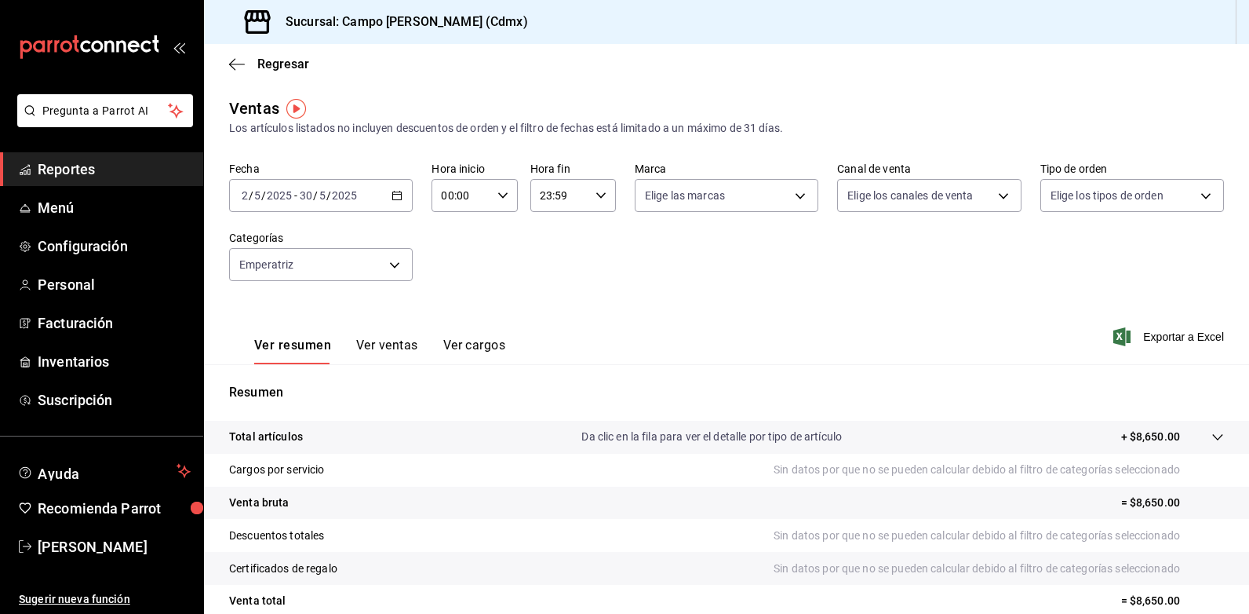
click at [399, 202] on div "2025-05-02 2 / 5 / 2025 - 2025-05-30 30 / 5 / 2025" at bounding box center [321, 195] width 184 height 33
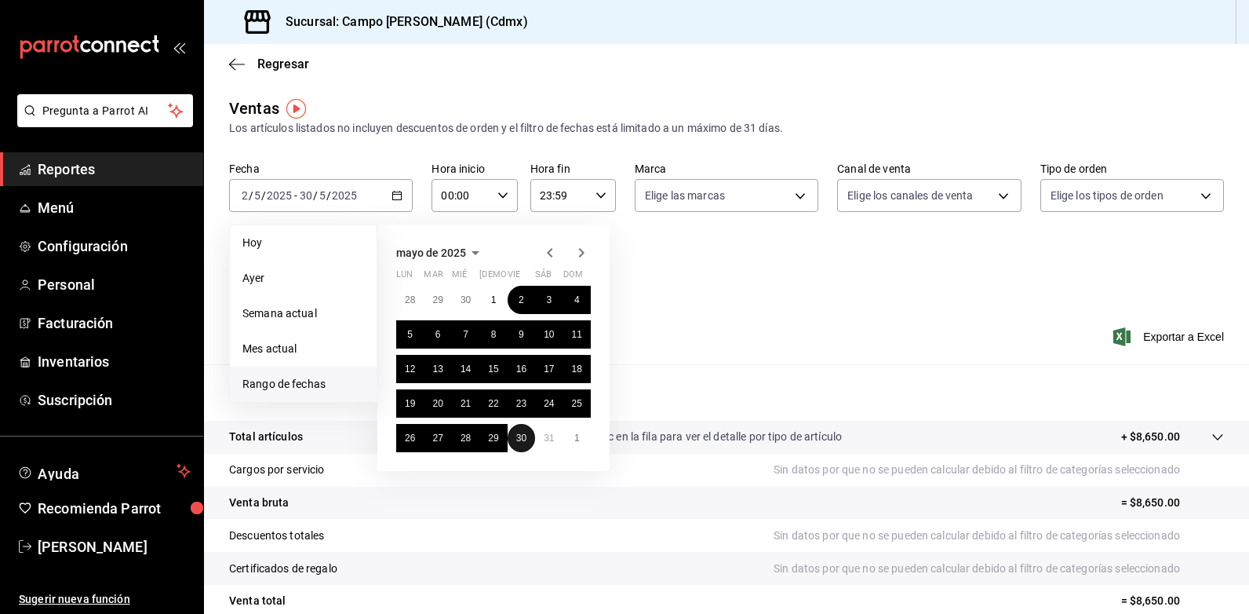
click at [523, 433] on abbr "30" at bounding box center [521, 437] width 10 height 11
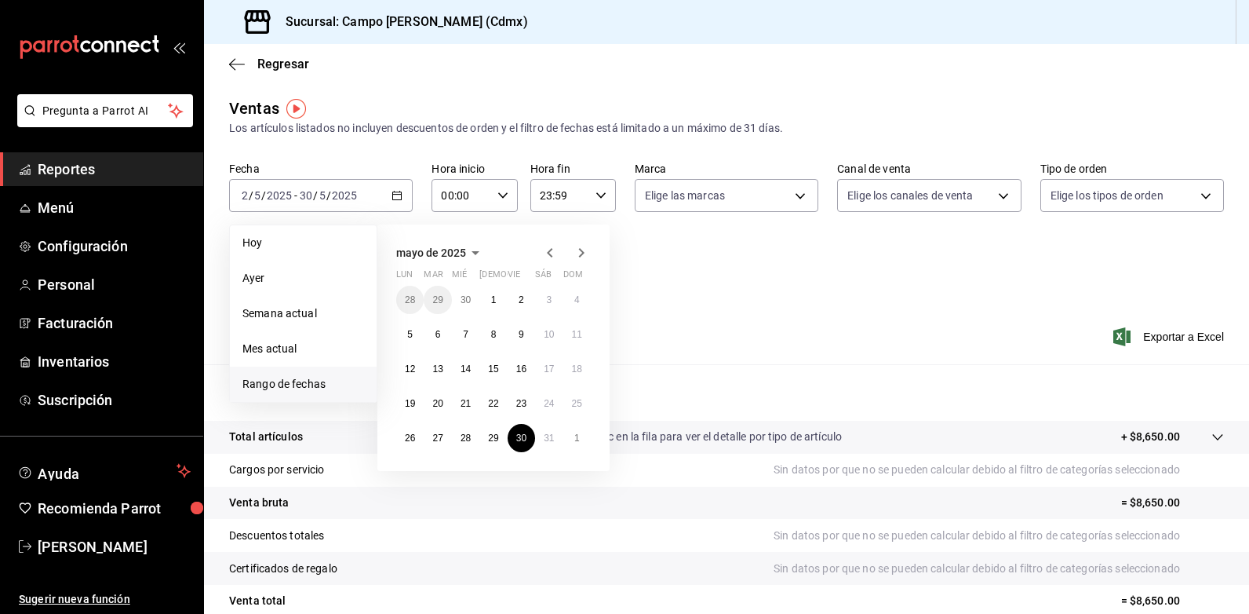
click at [579, 250] on icon "button" at bounding box center [581, 252] width 19 height 19
click at [553, 253] on icon "button" at bounding box center [550, 252] width 19 height 19
click at [555, 258] on icon "button" at bounding box center [550, 252] width 19 height 19
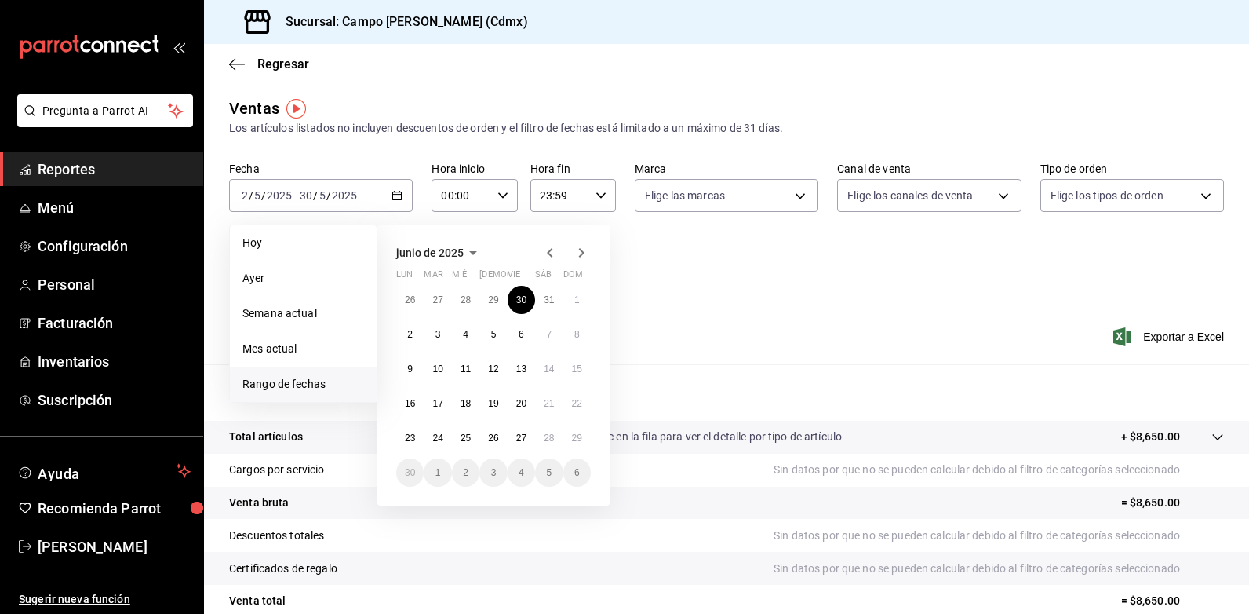
click at [548, 252] on icon "button" at bounding box center [549, 252] width 5 height 9
click at [580, 250] on icon "button" at bounding box center [581, 252] width 19 height 19
click at [543, 300] on button "31" at bounding box center [548, 300] width 27 height 28
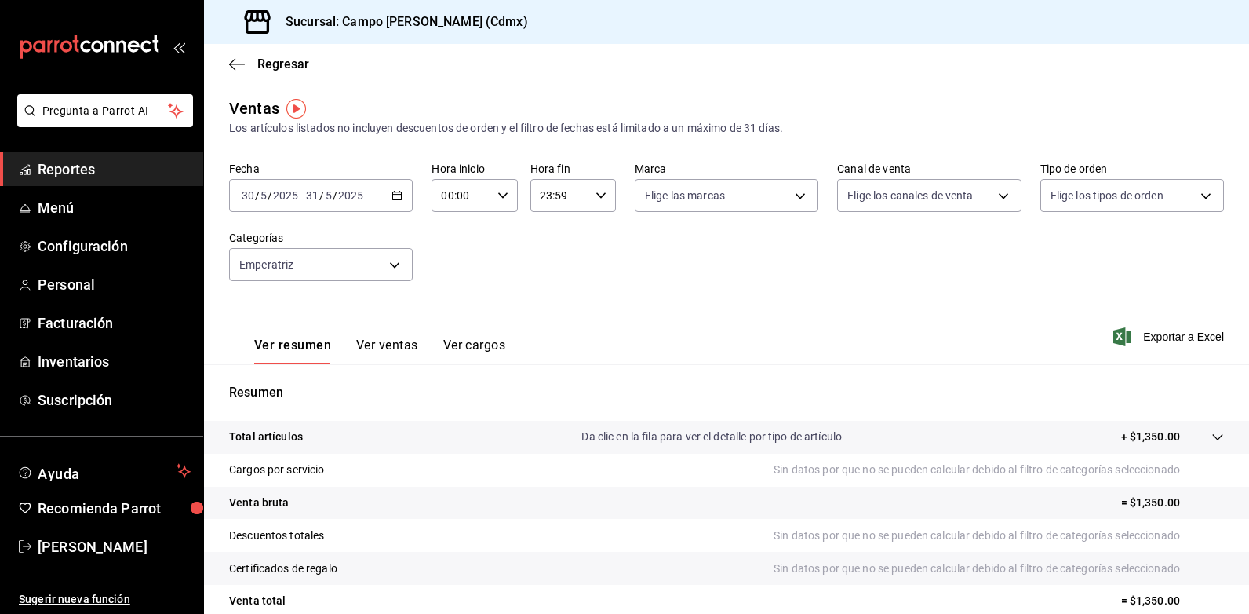
click at [395, 195] on icon "button" at bounding box center [396, 195] width 11 height 11
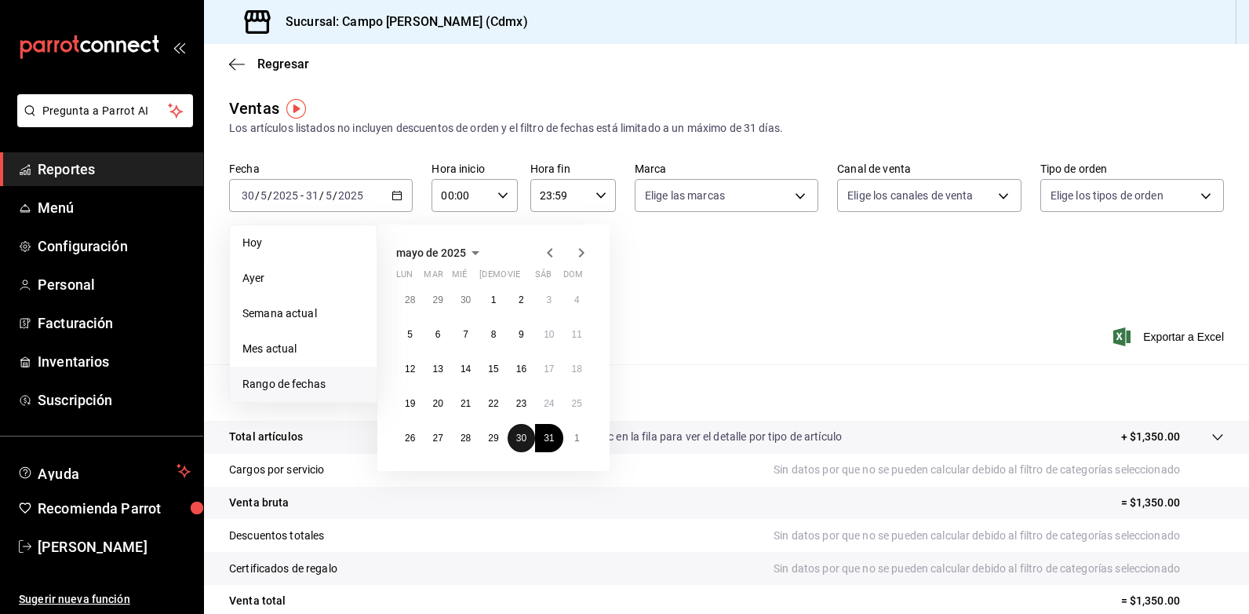
click at [525, 433] on abbr "30" at bounding box center [521, 437] width 10 height 11
click at [578, 243] on icon "button" at bounding box center [581, 252] width 19 height 19
click at [574, 443] on button "29" at bounding box center [576, 438] width 27 height 28
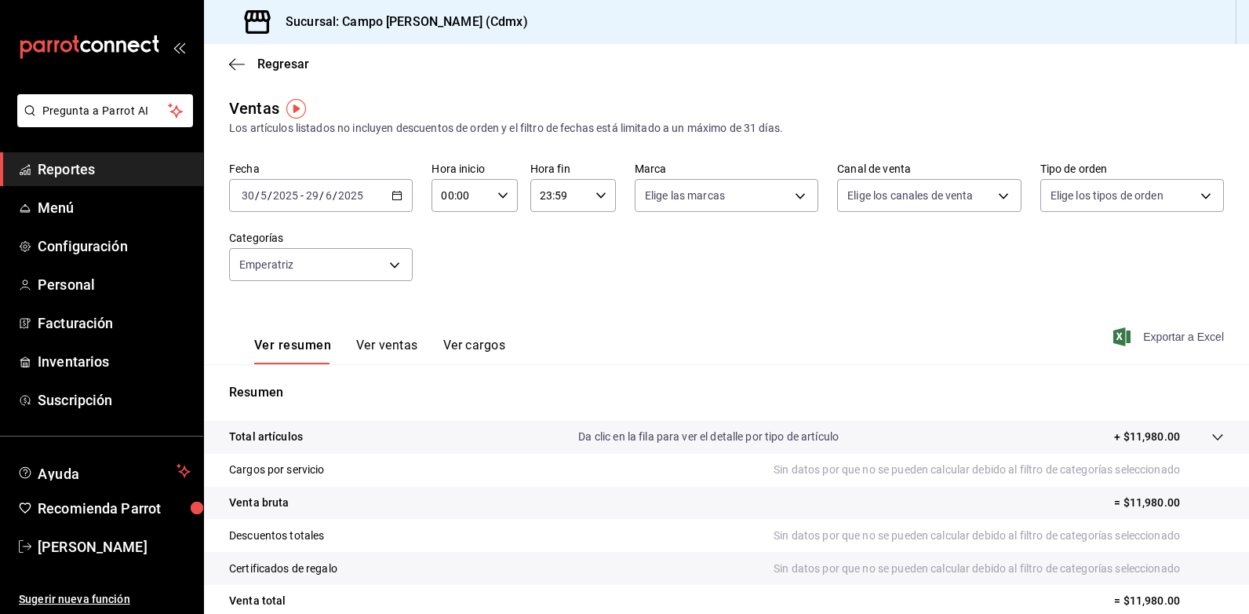
click at [1171, 341] on span "Exportar a Excel" at bounding box center [1169, 336] width 107 height 19
click at [400, 198] on icon "button" at bounding box center [396, 195] width 11 height 11
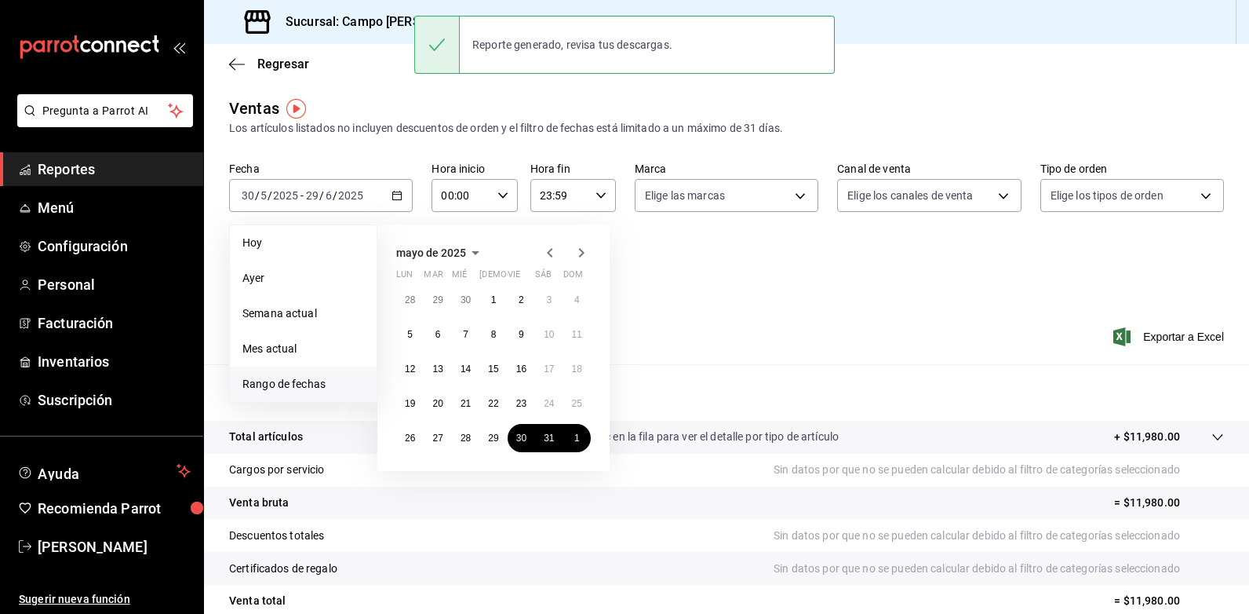
drag, startPoint x: 292, startPoint y: 388, endPoint x: 300, endPoint y: 388, distance: 8.6
click at [292, 388] on span "Rango de fechas" at bounding box center [303, 384] width 122 height 16
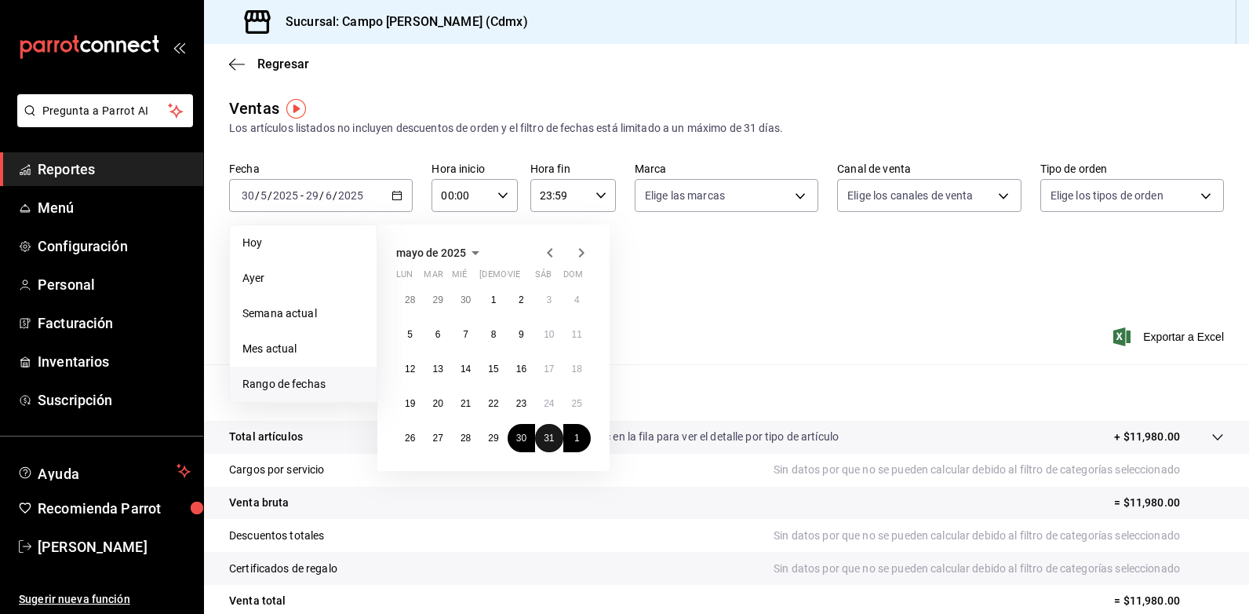
click at [547, 442] on abbr "31" at bounding box center [549, 437] width 10 height 11
drag, startPoint x: 522, startPoint y: 442, endPoint x: 550, endPoint y: 446, distance: 28.4
click at [523, 442] on abbr "30" at bounding box center [521, 437] width 10 height 11
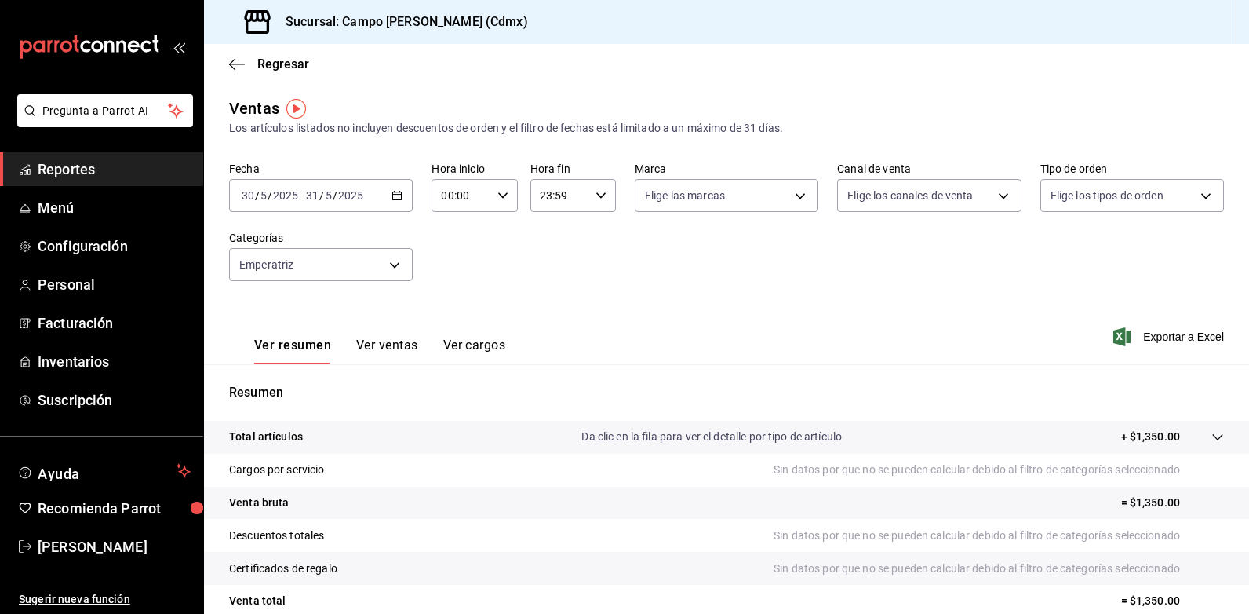
click at [395, 205] on div "2025-05-30 30 / 5 / 2025 - 2025-05-31 31 / 5 / 2025" at bounding box center [321, 195] width 184 height 33
click at [673, 313] on div "Ver resumen Ver ventas Ver cargos Exportar a Excel" at bounding box center [726, 332] width 1045 height 64
click at [1160, 339] on span "Exportar a Excel" at bounding box center [1169, 336] width 107 height 19
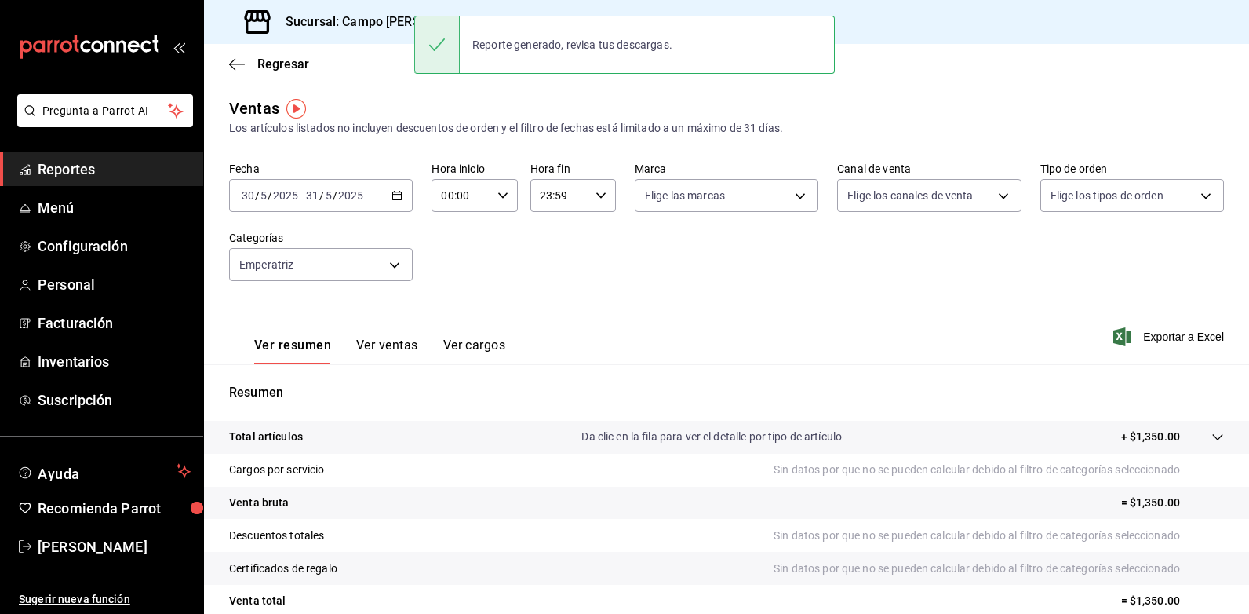
click at [398, 199] on \(Stroke\) "button" at bounding box center [396, 195] width 9 height 9
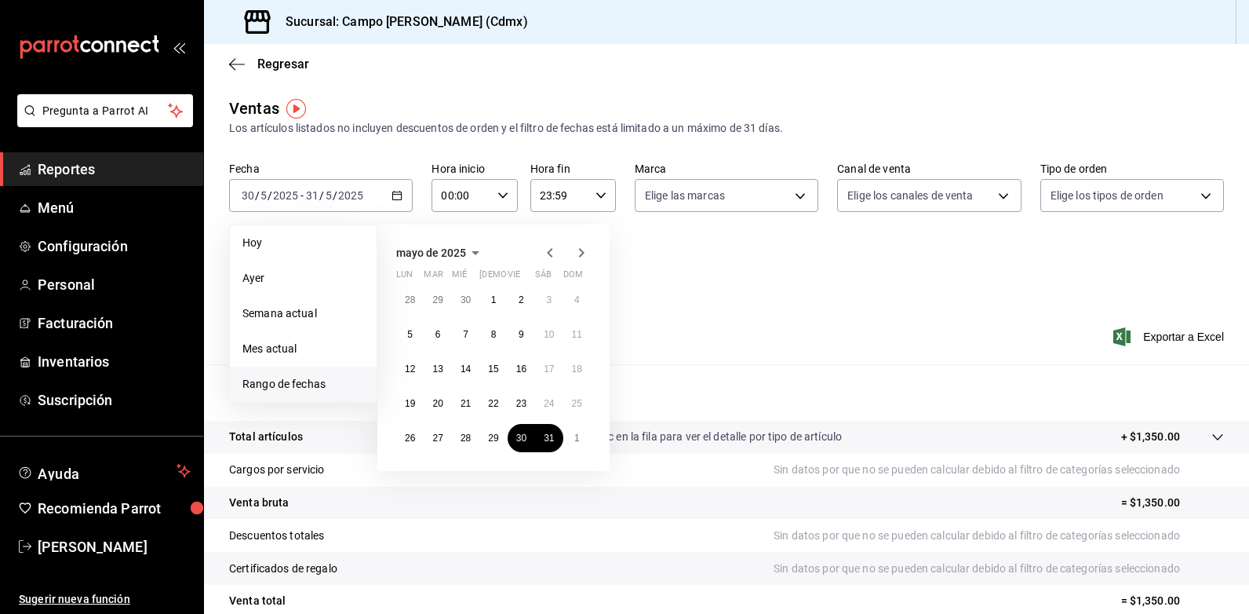
click at [585, 257] on icon "button" at bounding box center [581, 252] width 19 height 19
click at [570, 302] on button "1" at bounding box center [576, 300] width 27 height 28
click at [417, 471] on button "30" at bounding box center [409, 472] width 27 height 28
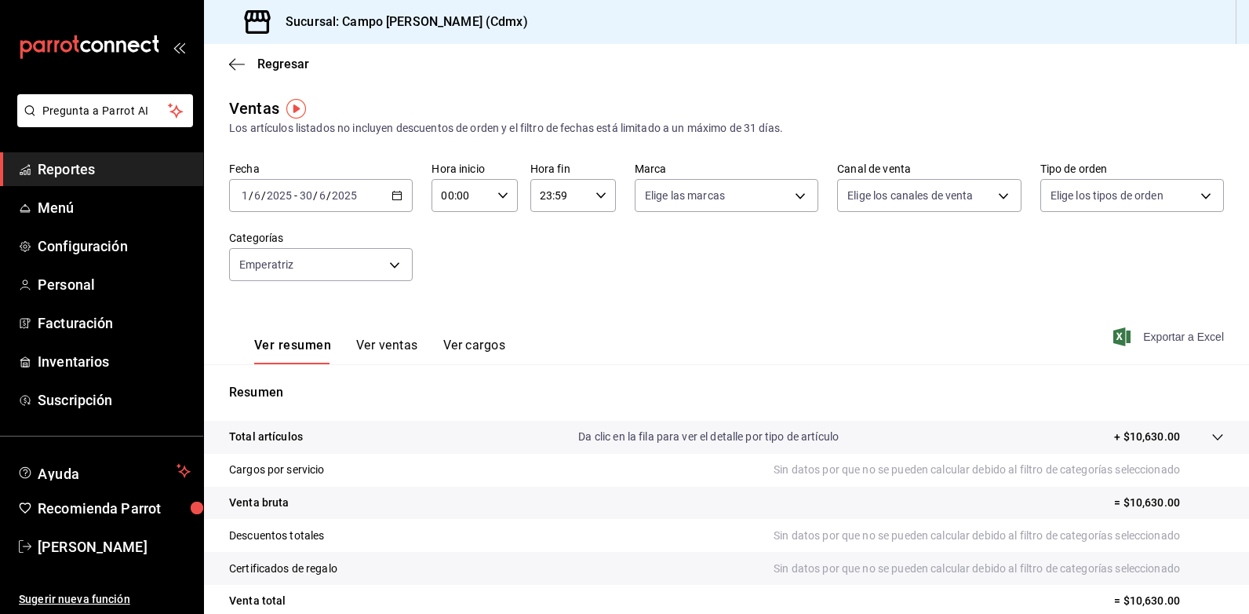
click at [1169, 341] on span "Exportar a Excel" at bounding box center [1169, 336] width 107 height 19
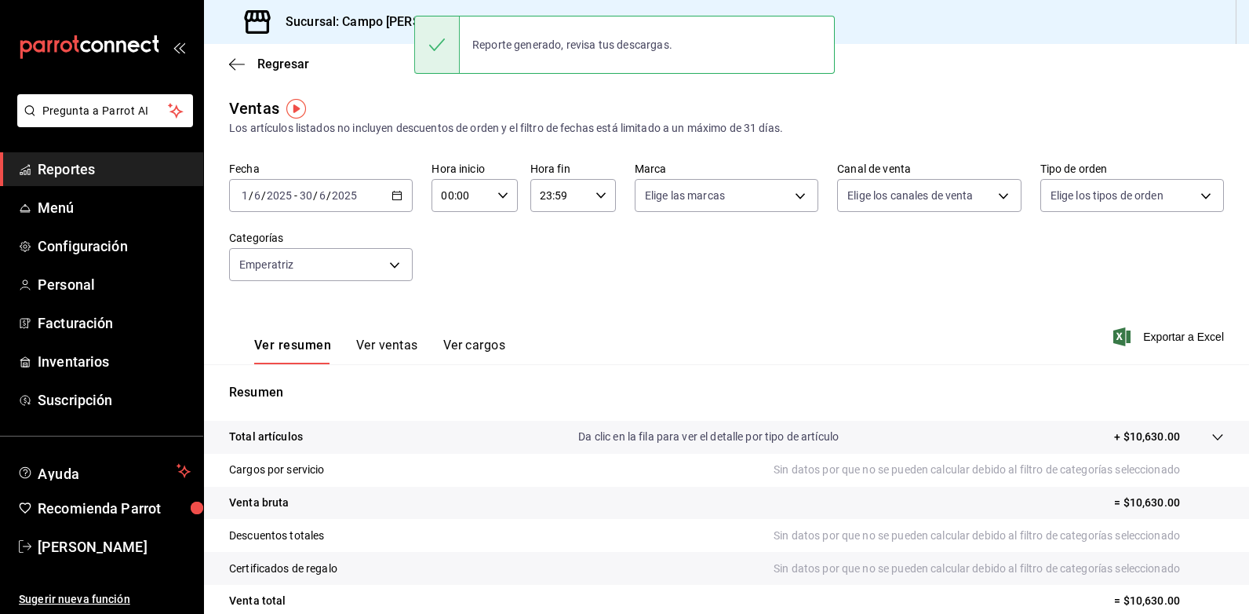
click at [396, 205] on div "2025-06-01 1 / 6 / 2025 - 2025-06-30 30 / 6 / 2025" at bounding box center [321, 195] width 184 height 33
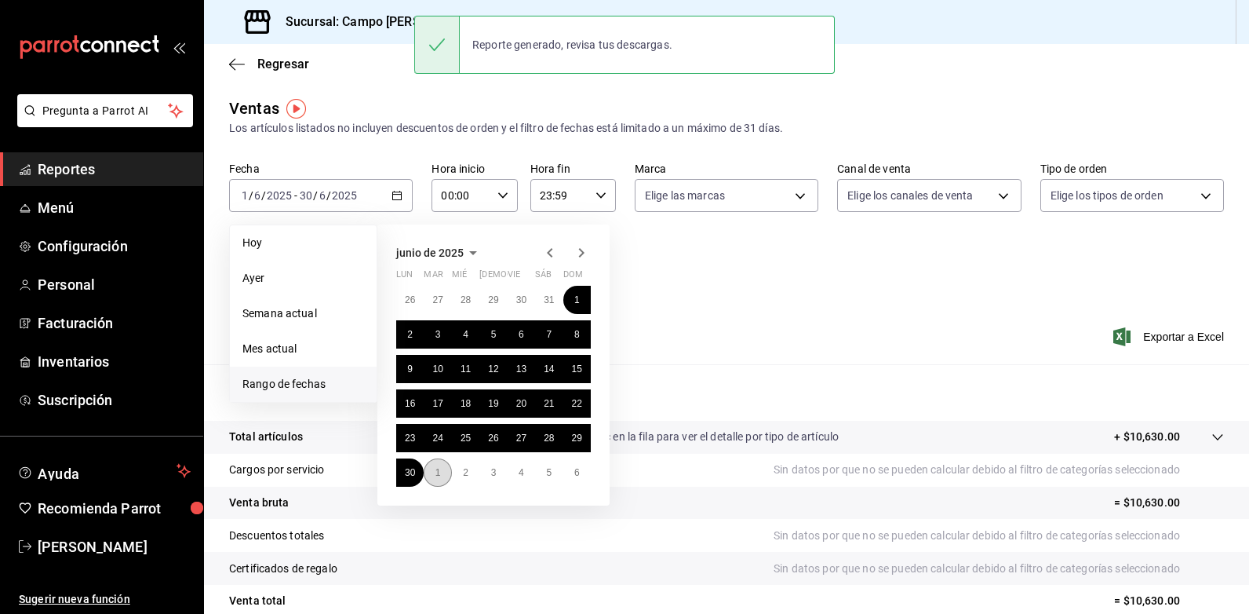
click at [443, 477] on button "1" at bounding box center [437, 472] width 27 height 28
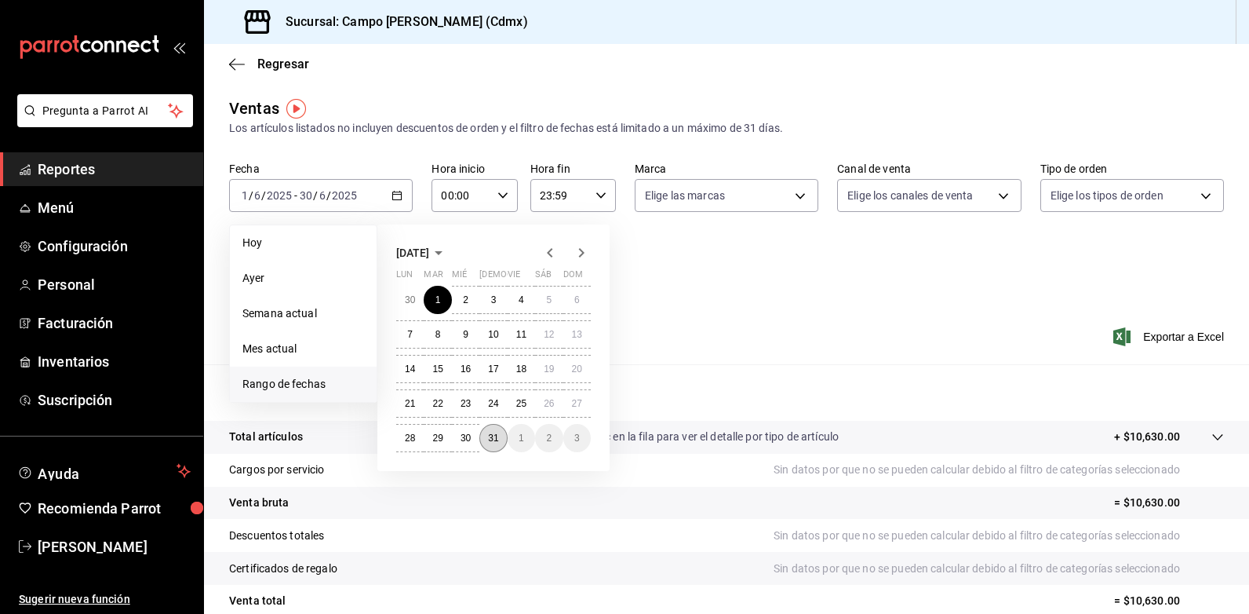
click at [501, 442] on button "31" at bounding box center [492, 438] width 27 height 28
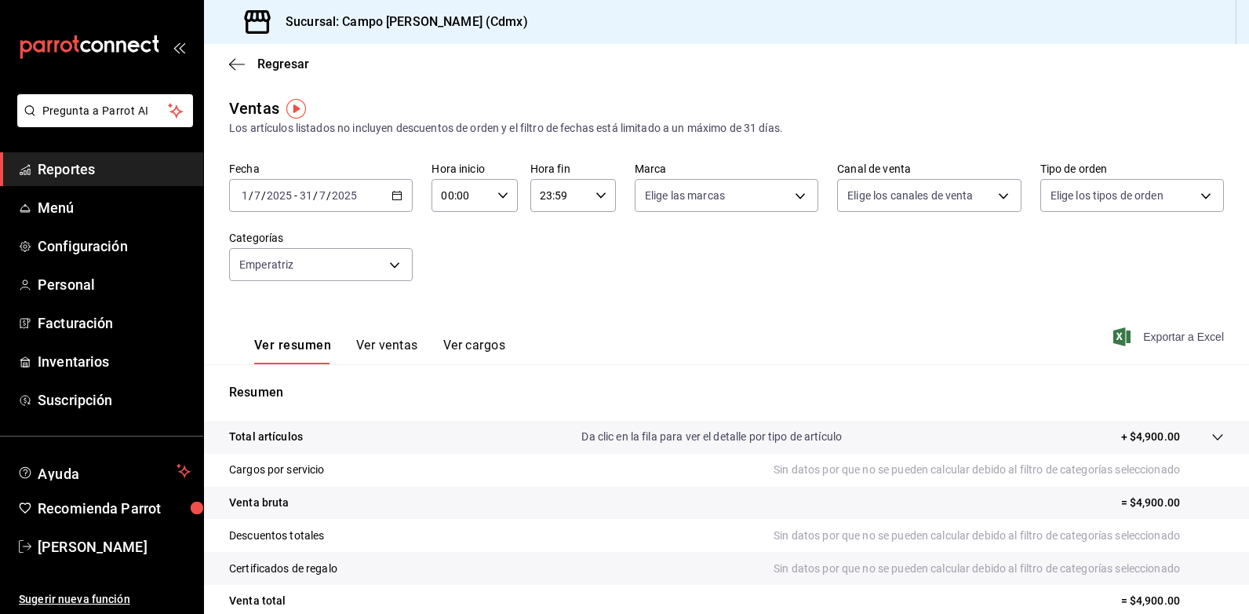
click at [1190, 341] on span "Exportar a Excel" at bounding box center [1169, 336] width 107 height 19
click at [723, 249] on div "Fecha 2025-07-01 1 / 7 / 2025 - 2025-07-31 31 / 7 / 2025 Hora inicio 00:00 Hora…" at bounding box center [726, 231] width 995 height 138
